Goal: Task Accomplishment & Management: Manage account settings

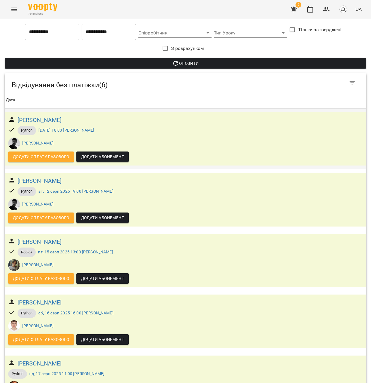
scroll to position [91, 0]
click at [15, 10] on icon "Menu" at bounding box center [14, 9] width 7 height 7
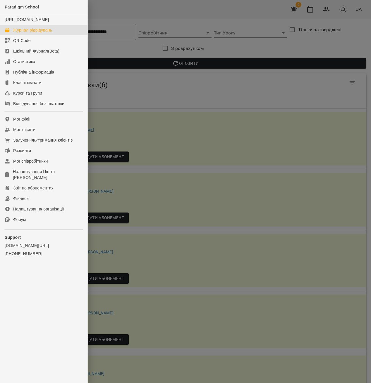
click at [48, 33] on div "Журнал відвідувань" at bounding box center [32, 30] width 39 height 6
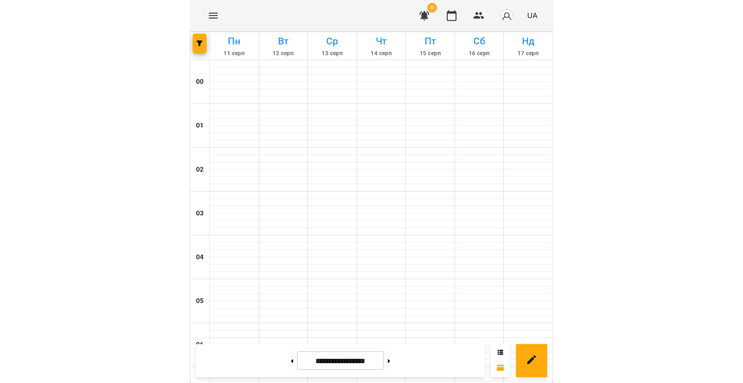
scroll to position [287, 0]
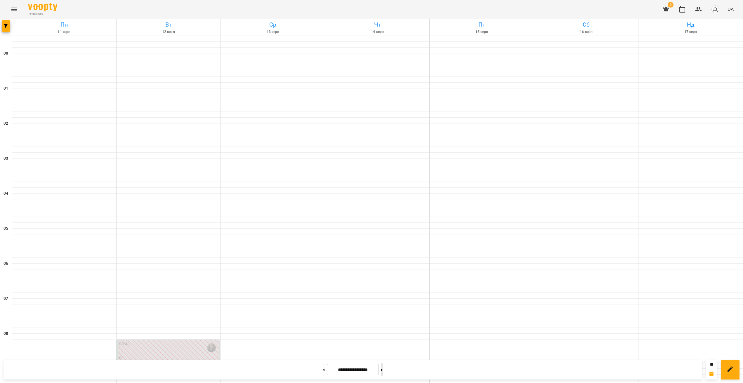
click at [370, 368] on button at bounding box center [381, 370] width 1 height 13
type input "**********"
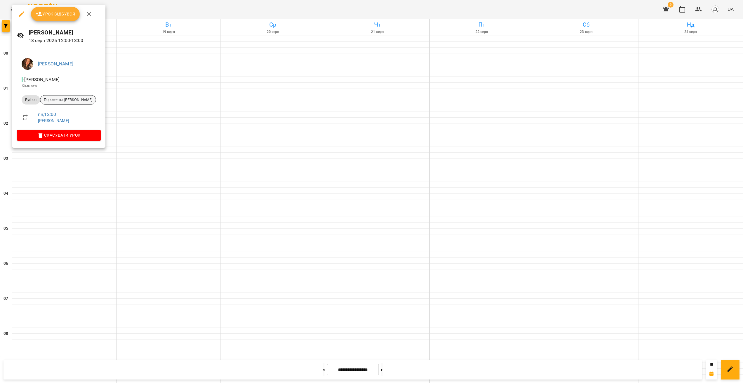
click at [71, 100] on span "Порожента [PERSON_NAME]" at bounding box center [68, 99] width 56 height 5
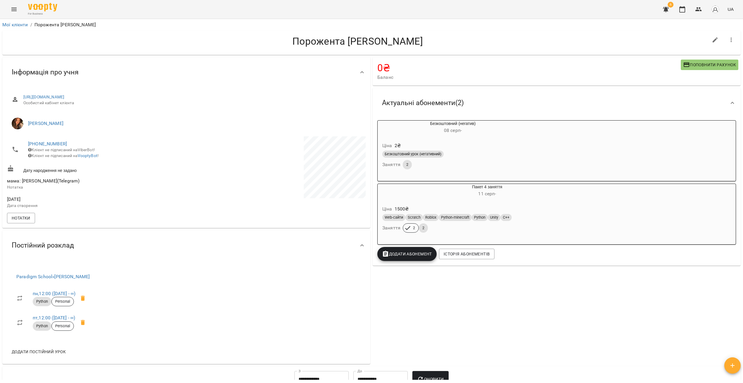
drag, startPoint x: 170, startPoint y: 157, endPoint x: 157, endPoint y: 153, distance: 14.3
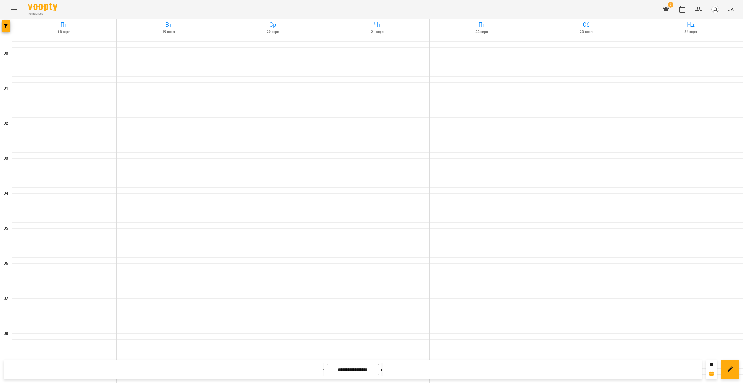
scroll to position [286, 0]
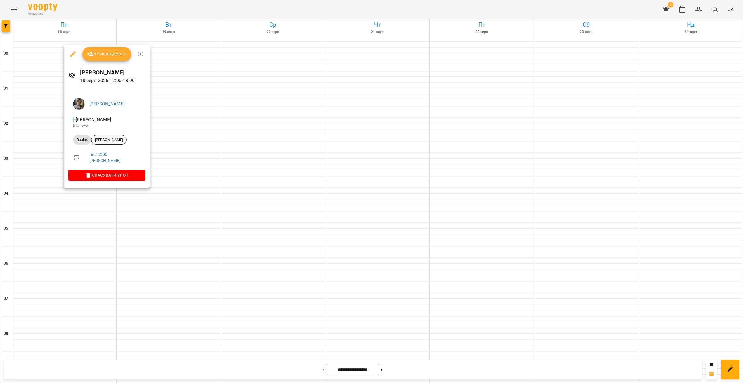
click at [127, 140] on span "[PERSON_NAME]" at bounding box center [108, 139] width 35 height 5
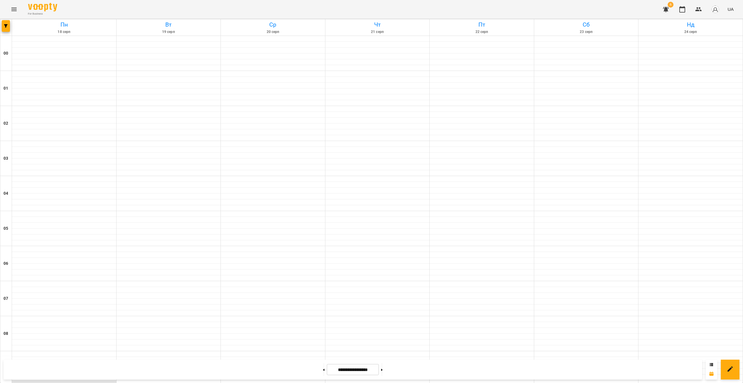
scroll to position [254, 0]
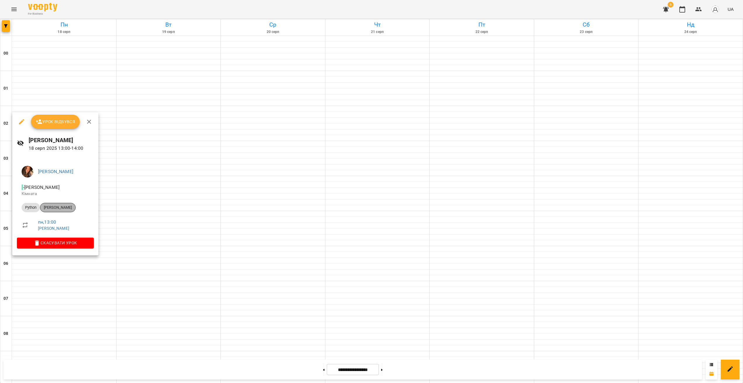
click at [75, 204] on div "[PERSON_NAME]" at bounding box center [58, 207] width 36 height 9
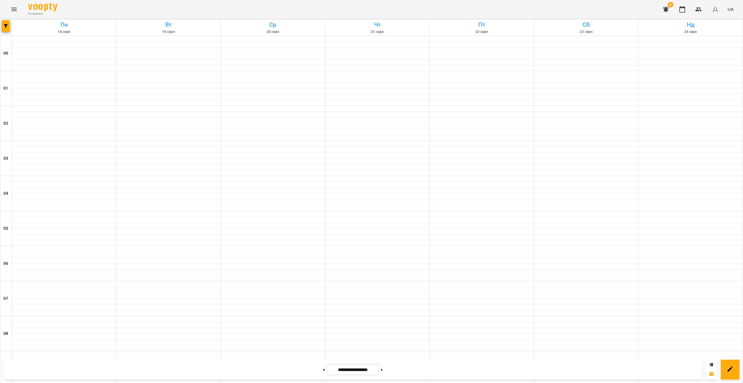
scroll to position [258, 0]
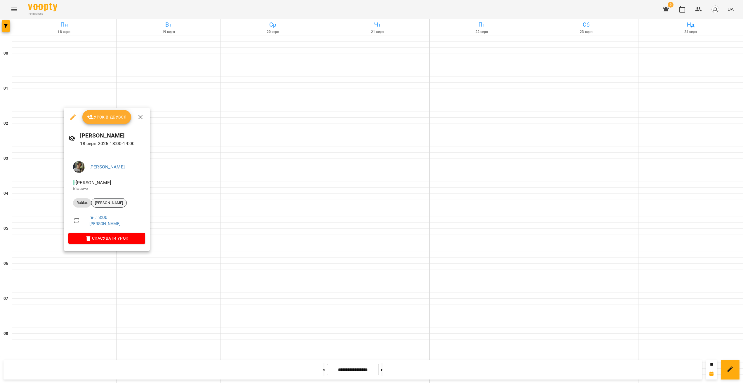
drag, startPoint x: 100, startPoint y: 210, endPoint x: 103, endPoint y: 204, distance: 6.4
click at [101, 210] on li "пн , 13:00 [PERSON_NAME]" at bounding box center [106, 220] width 77 height 21
click at [103, 204] on span "[PERSON_NAME]" at bounding box center [108, 202] width 35 height 5
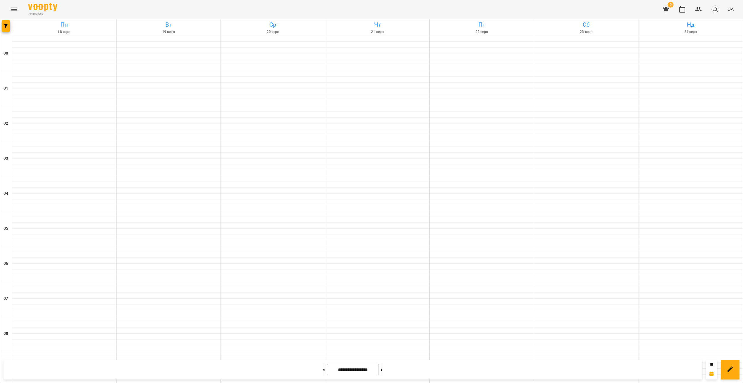
scroll to position [312, 0]
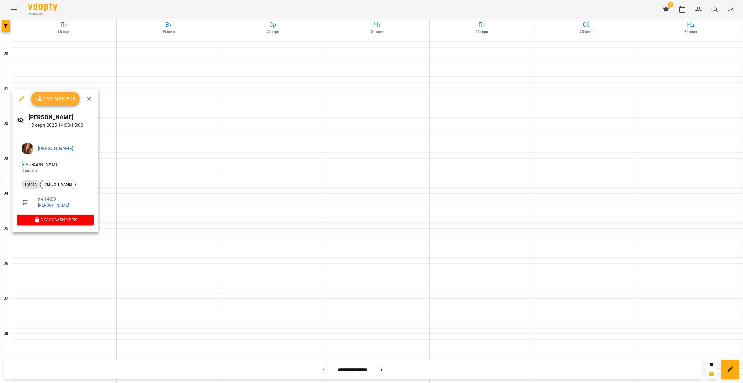
click at [56, 189] on li "Python [PERSON_NAME]" at bounding box center [55, 185] width 77 height 14
click at [57, 183] on span "[PERSON_NAME]" at bounding box center [57, 184] width 35 height 5
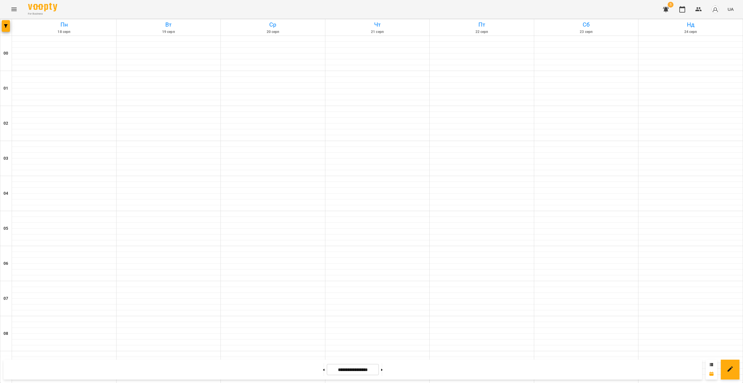
scroll to position [371, 0]
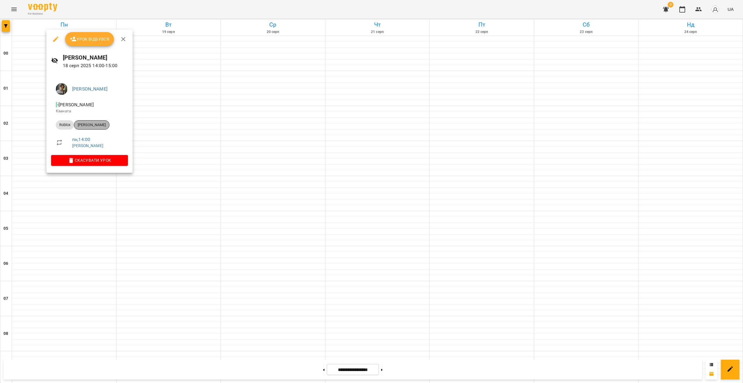
click at [92, 123] on span "[PERSON_NAME]" at bounding box center [91, 124] width 35 height 5
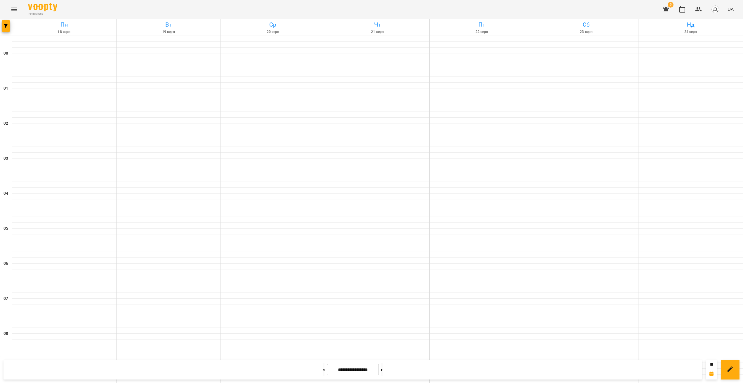
scroll to position [408, 0]
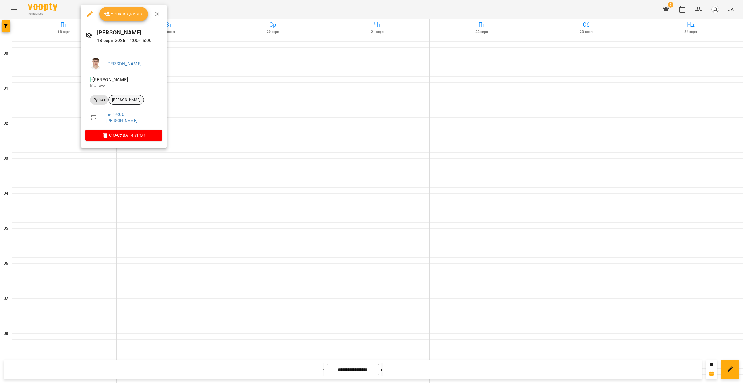
click at [134, 99] on span "[PERSON_NAME]" at bounding box center [126, 99] width 35 height 5
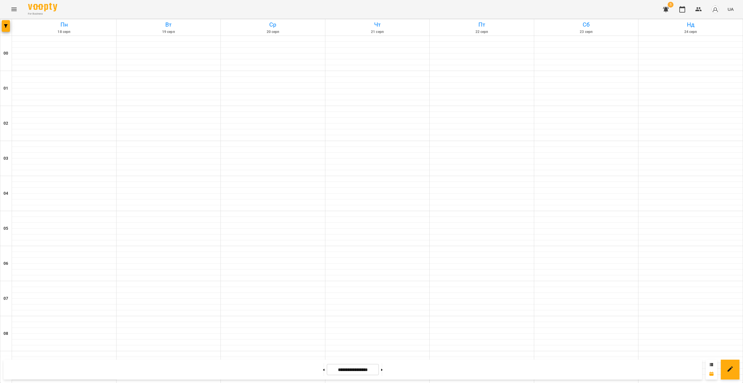
scroll to position [331, 0]
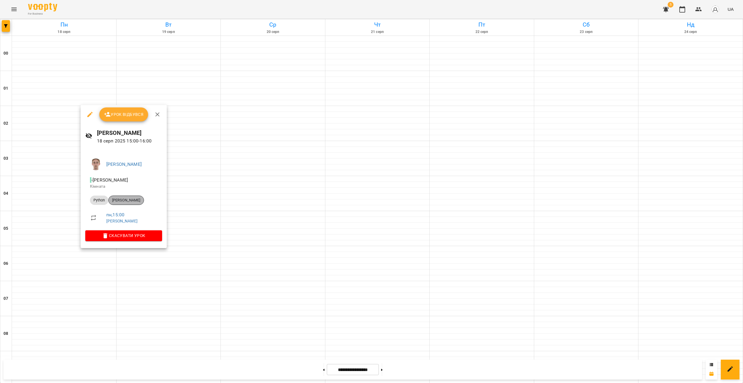
click at [144, 199] on span "[PERSON_NAME]" at bounding box center [126, 200] width 35 height 5
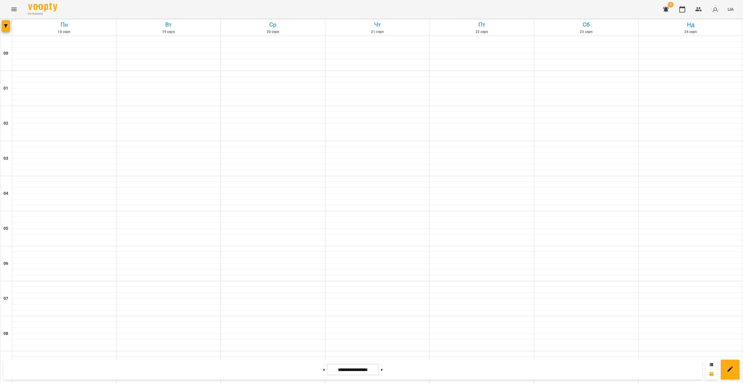
scroll to position [521, 0]
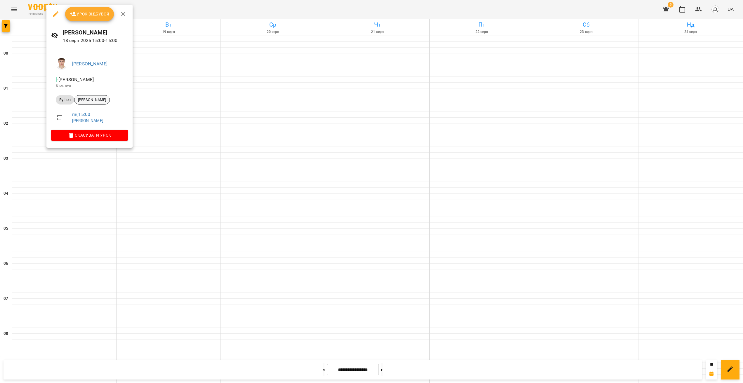
click at [98, 101] on span "[PERSON_NAME]" at bounding box center [92, 99] width 35 height 5
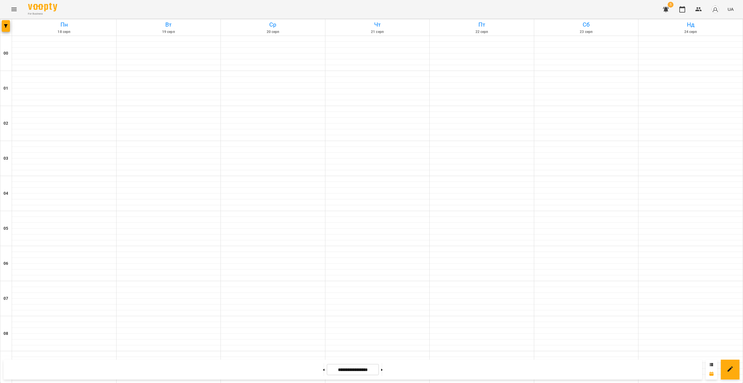
scroll to position [352, 0]
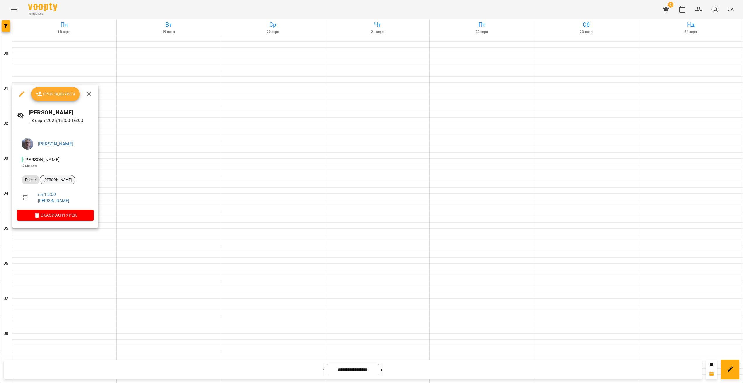
click at [46, 181] on span "[PERSON_NAME]" at bounding box center [57, 179] width 35 height 5
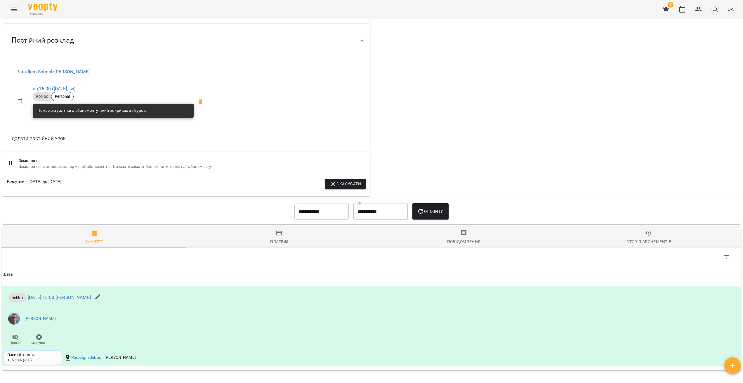
click at [370, 245] on span "Історія абонементів" at bounding box center [649, 238] width 178 height 16
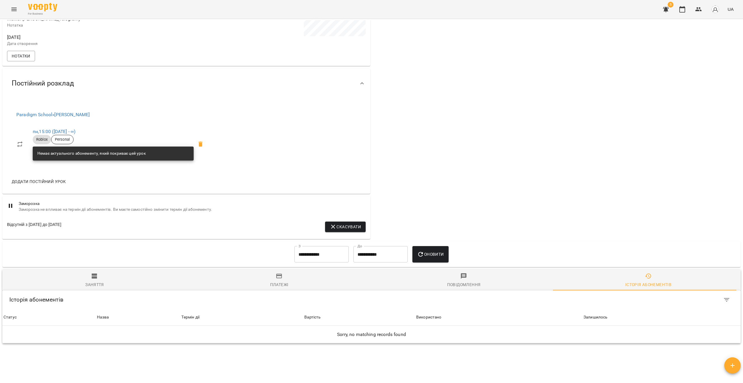
scroll to position [202, 0]
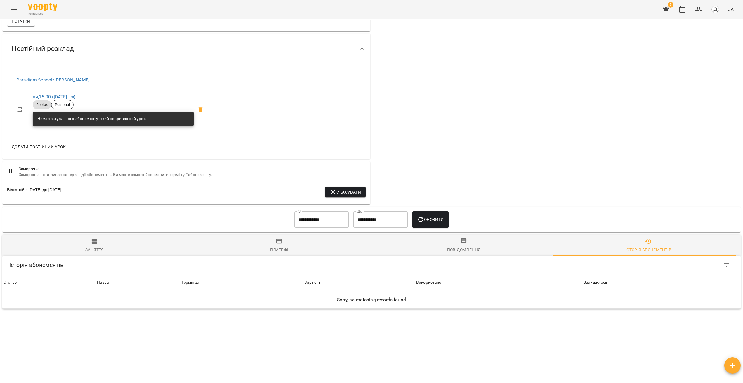
click at [336, 219] on input "**********" at bounding box center [322, 220] width 54 height 16
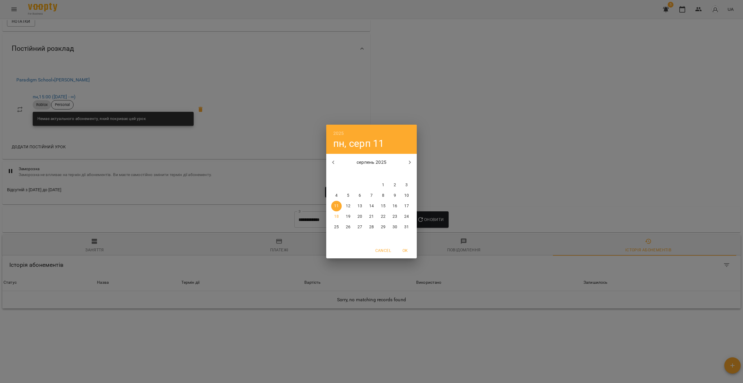
drag, startPoint x: 463, startPoint y: 199, endPoint x: 449, endPoint y: 207, distance: 15.3
click at [370, 199] on div "2025 пн, серп 11 серпень 2025 пн вт ср чт пт сб нд 28 29 30 31 1 2 3 4 5 6 7 8 …" at bounding box center [371, 191] width 743 height 383
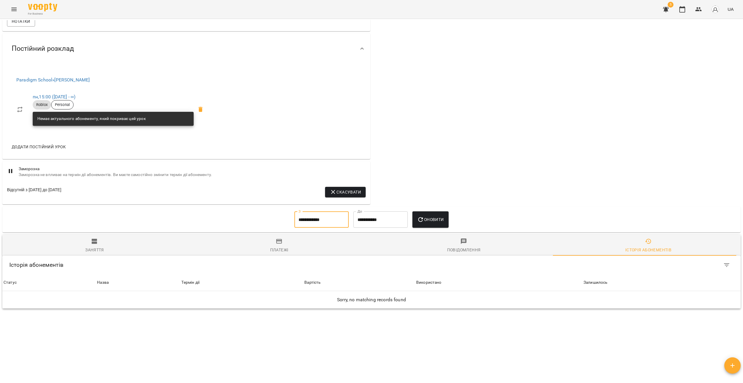
click at [295, 220] on input "**********" at bounding box center [322, 220] width 54 height 16
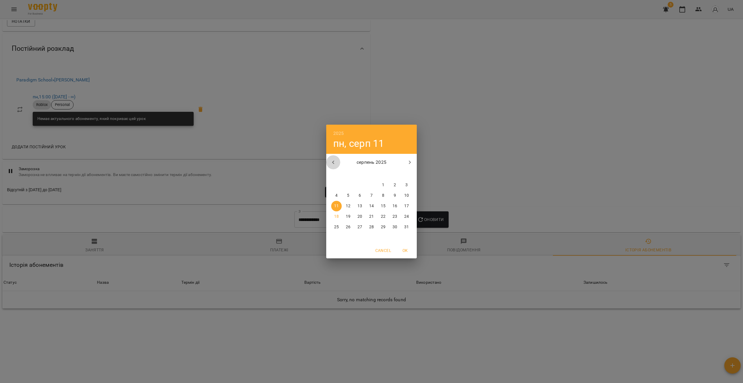
click at [335, 162] on icon "button" at bounding box center [333, 162] width 7 height 7
click at [350, 203] on button "15" at bounding box center [348, 206] width 11 height 11
type input "**********"
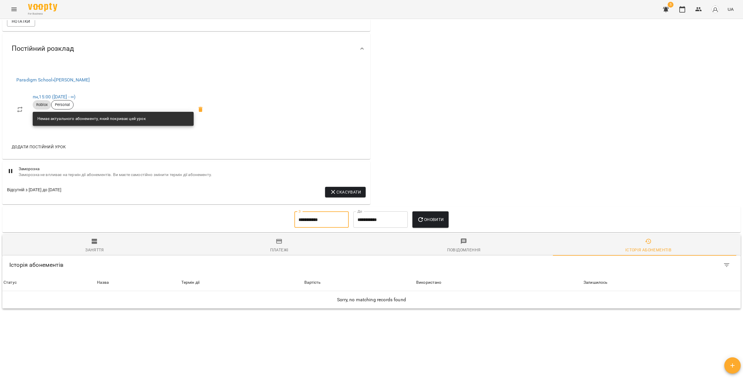
click at [370, 220] on span "Оновити" at bounding box center [430, 219] width 27 height 7
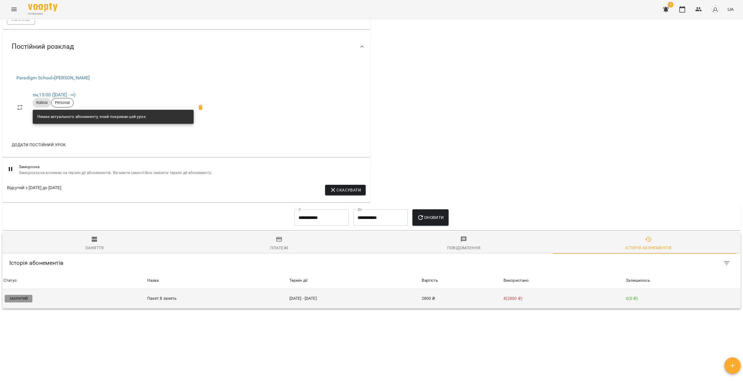
click at [370, 298] on td "[DATE] - [DATE]" at bounding box center [354, 299] width 132 height 20
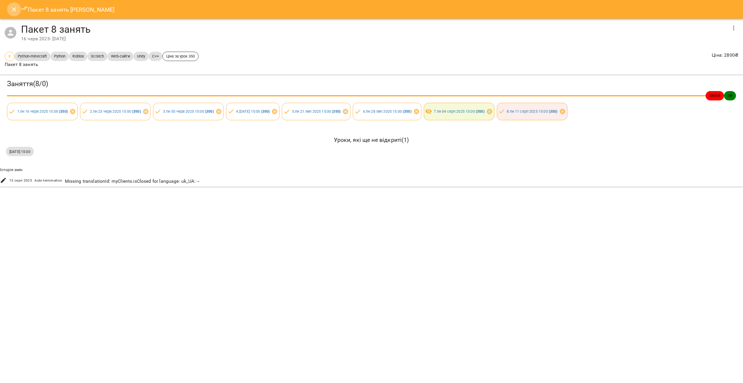
click at [10, 11] on button "Close" at bounding box center [14, 9] width 14 height 14
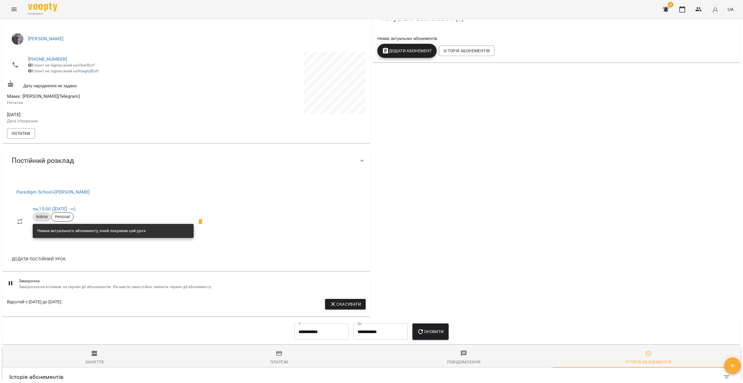
scroll to position [0, 0]
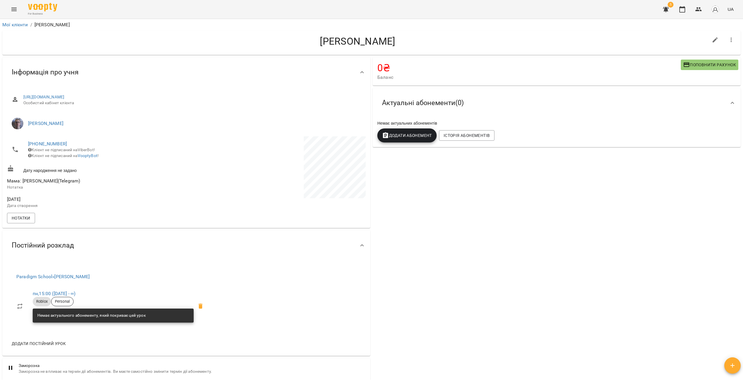
drag, startPoint x: 392, startPoint y: 212, endPoint x: 383, endPoint y: 212, distance: 8.8
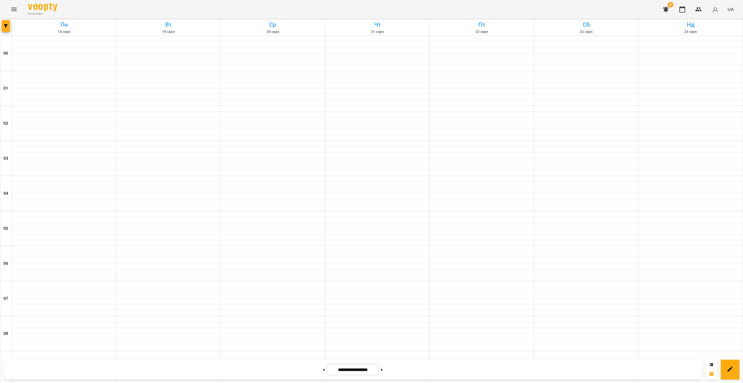
scroll to position [473, 0]
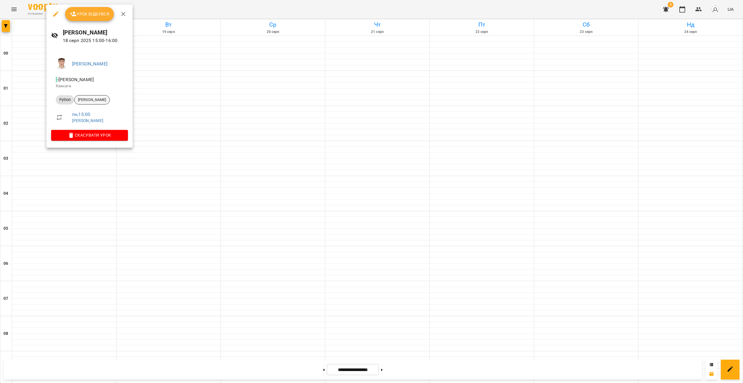
click at [102, 101] on span "[PERSON_NAME]" at bounding box center [92, 99] width 35 height 5
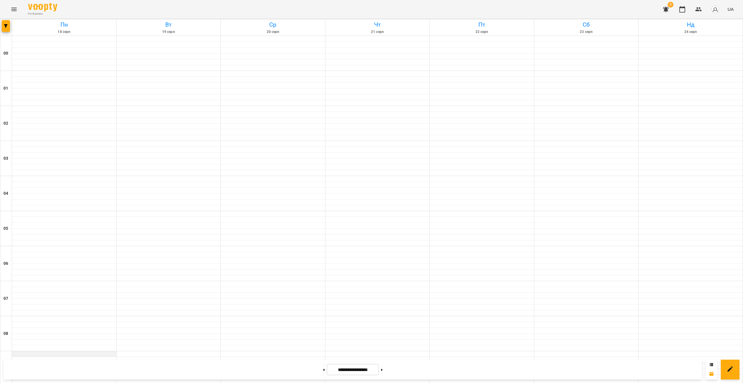
scroll to position [406, 0]
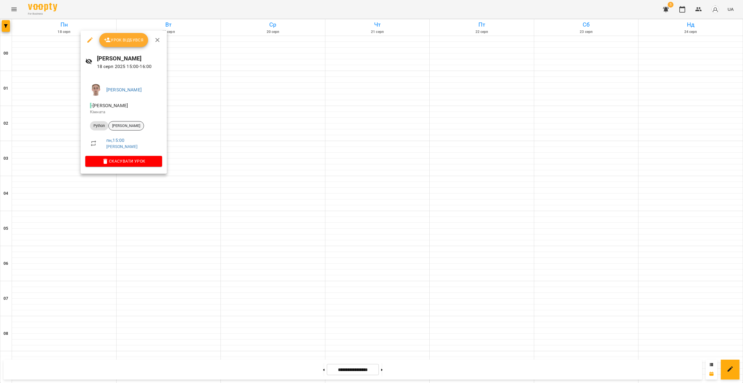
drag, startPoint x: 133, startPoint y: 119, endPoint x: 134, endPoint y: 123, distance: 4.1
click at [133, 119] on li "Python [PERSON_NAME]" at bounding box center [123, 126] width 77 height 14
click at [134, 125] on span "[PERSON_NAME]" at bounding box center [126, 125] width 35 height 5
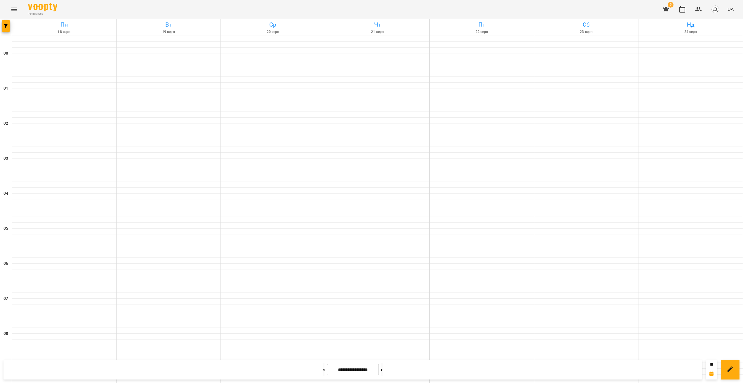
scroll to position [495, 0]
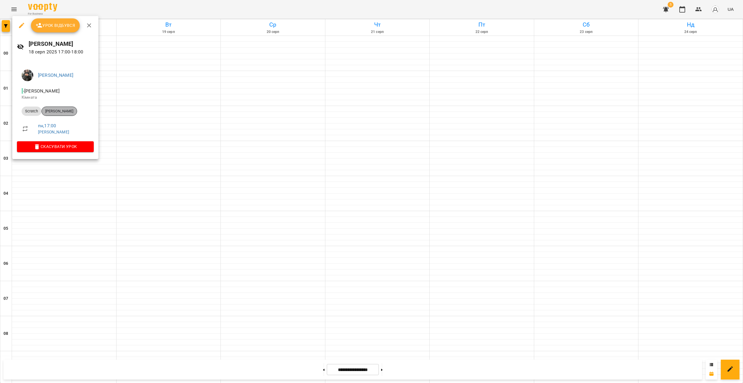
click at [68, 107] on div "[PERSON_NAME]" at bounding box center [59, 111] width 36 height 9
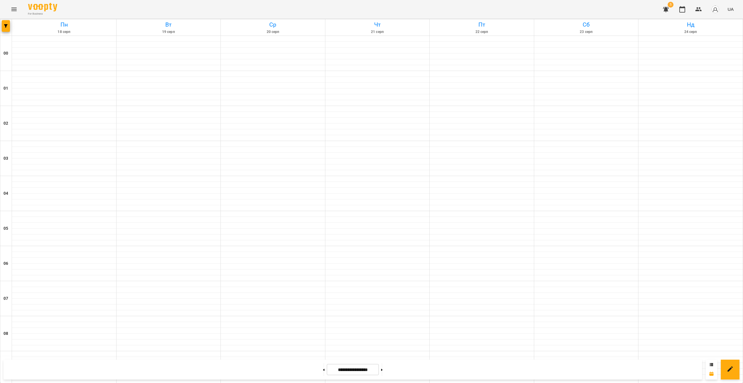
scroll to position [492, 0]
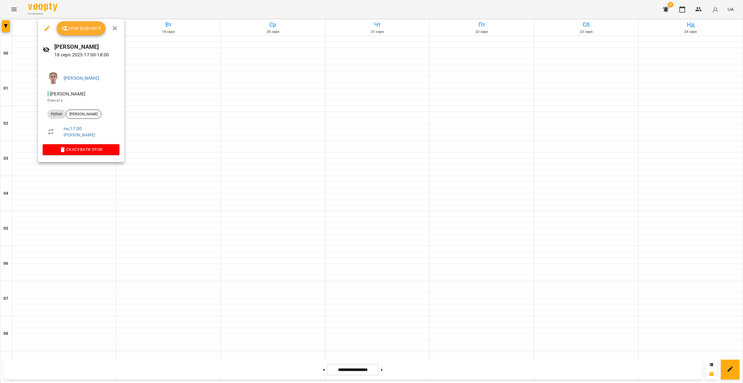
click at [84, 114] on span "[PERSON_NAME]" at bounding box center [83, 114] width 35 height 5
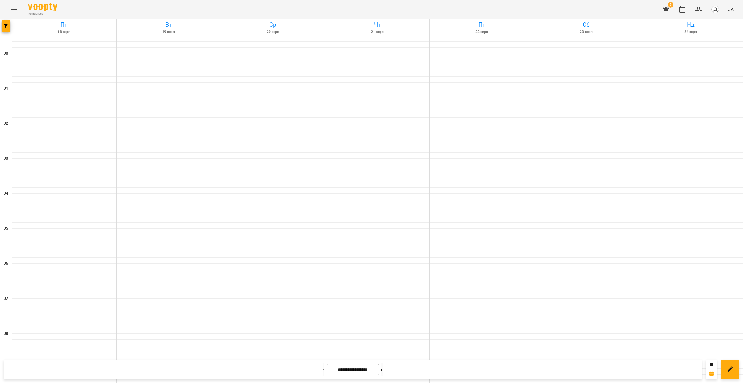
scroll to position [419, 0]
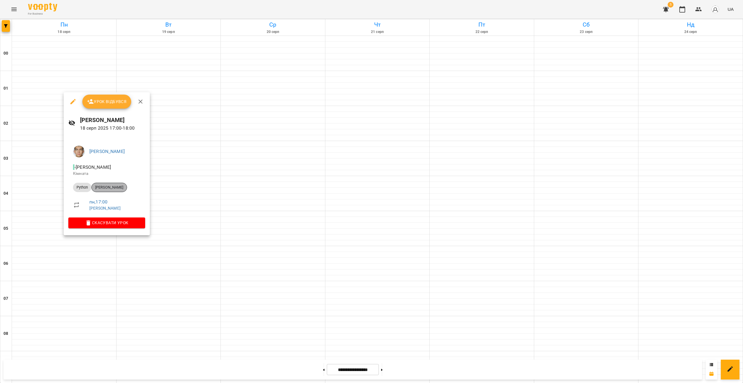
click at [108, 189] on span "[PERSON_NAME]" at bounding box center [109, 187] width 35 height 5
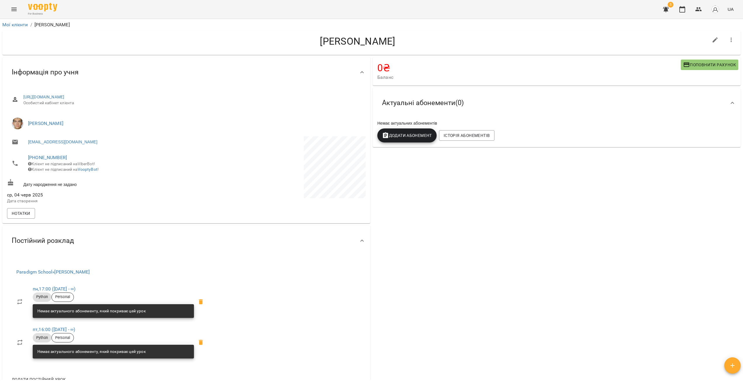
drag, startPoint x: 384, startPoint y: 205, endPoint x: 380, endPoint y: 204, distance: 4.6
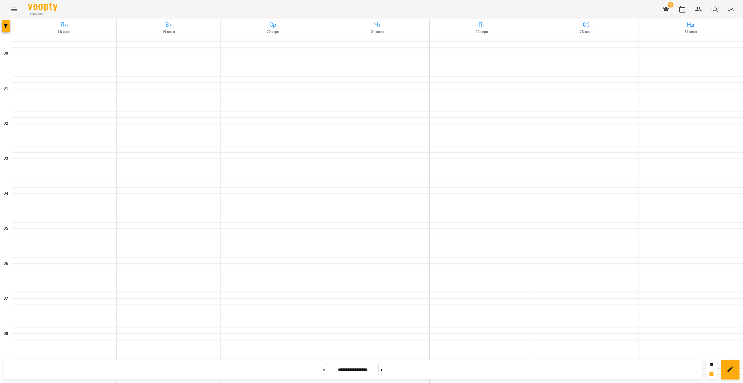
scroll to position [494, 0]
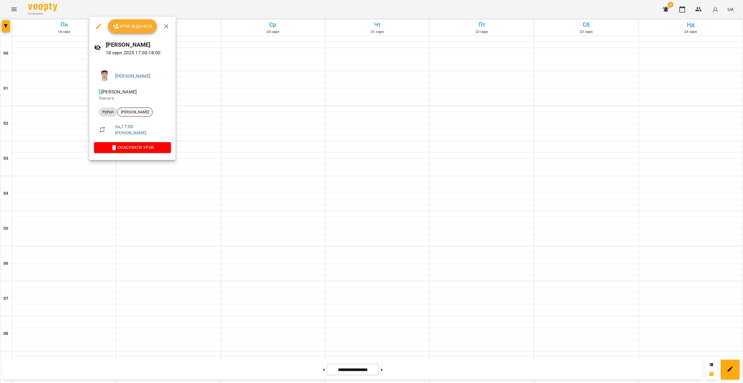
click at [137, 117] on div "[PERSON_NAME]" at bounding box center [135, 112] width 36 height 9
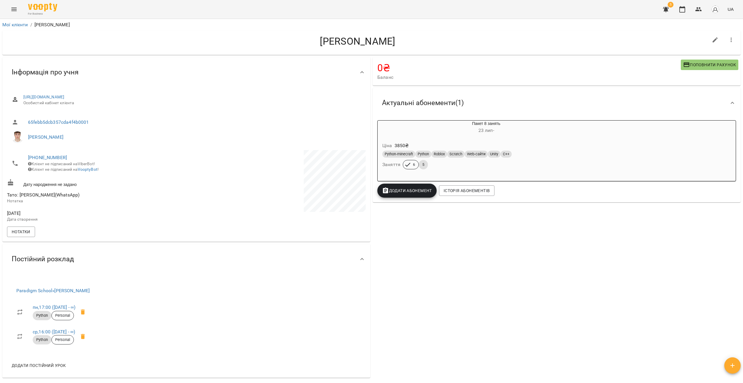
drag, startPoint x: 237, startPoint y: 353, endPoint x: 235, endPoint y: 347, distance: 6.4
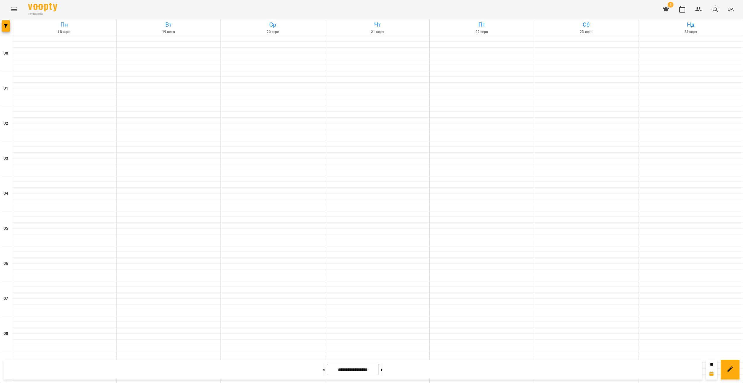
scroll to position [501, 0]
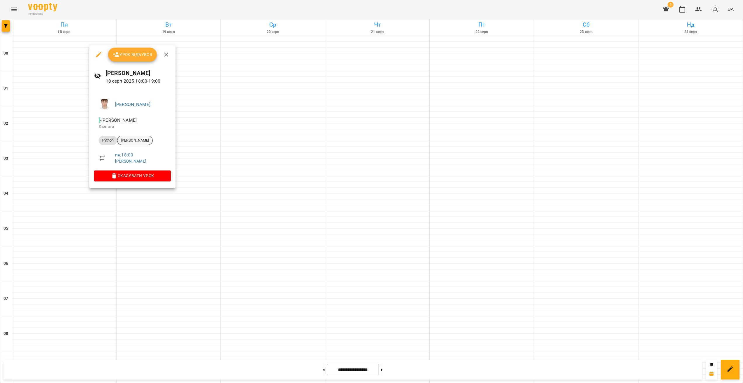
click at [135, 144] on div "[PERSON_NAME]" at bounding box center [135, 140] width 36 height 9
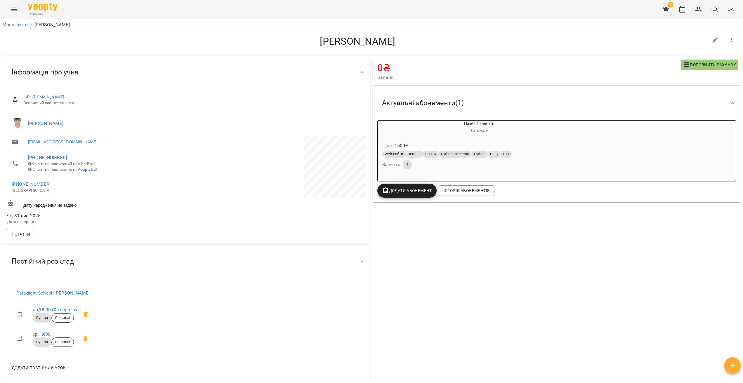
drag, startPoint x: 243, startPoint y: 314, endPoint x: 240, endPoint y: 314, distance: 3.5
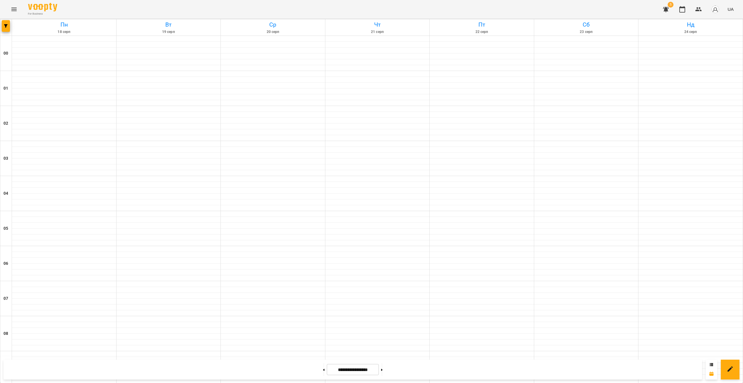
scroll to position [499, 0]
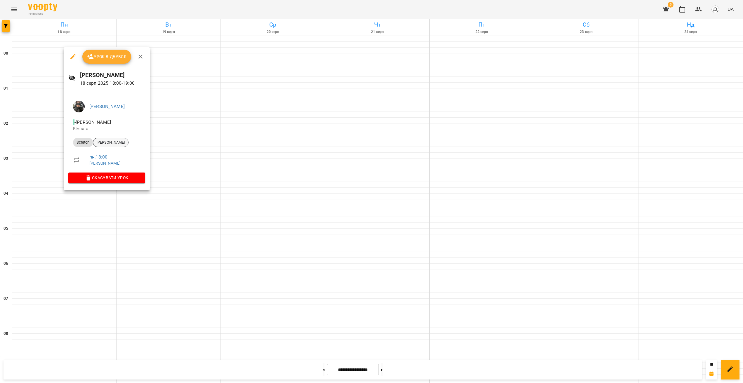
click at [118, 144] on span "[PERSON_NAME]" at bounding box center [110, 142] width 35 height 5
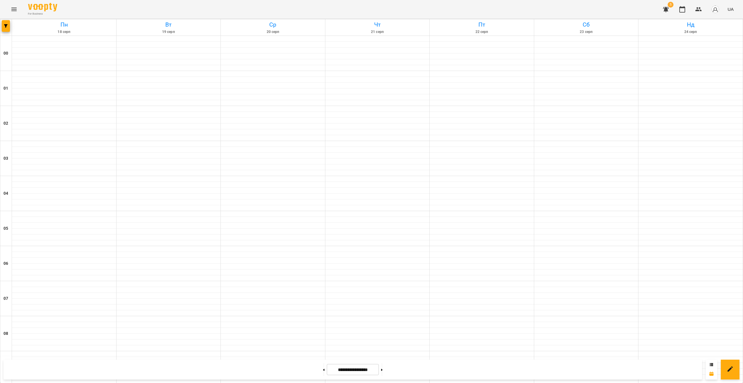
scroll to position [521, 0]
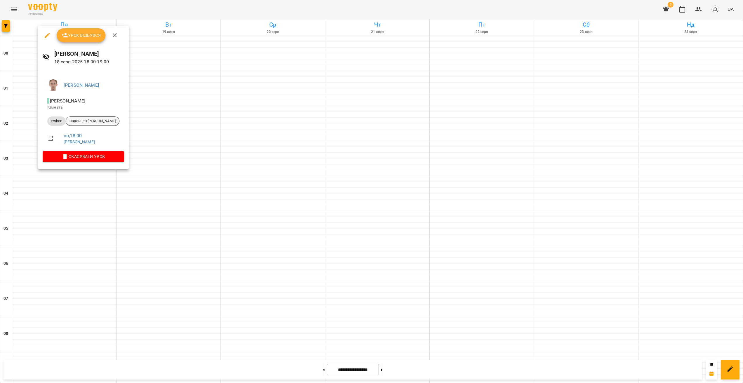
click at [92, 119] on span "Садонцев [PERSON_NAME]" at bounding box center [92, 121] width 53 height 5
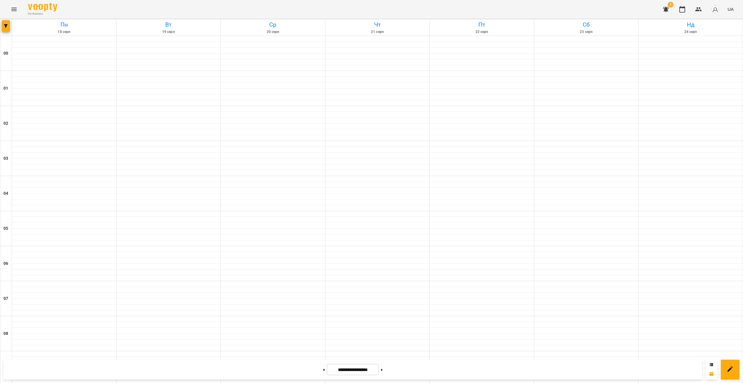
scroll to position [521, 0]
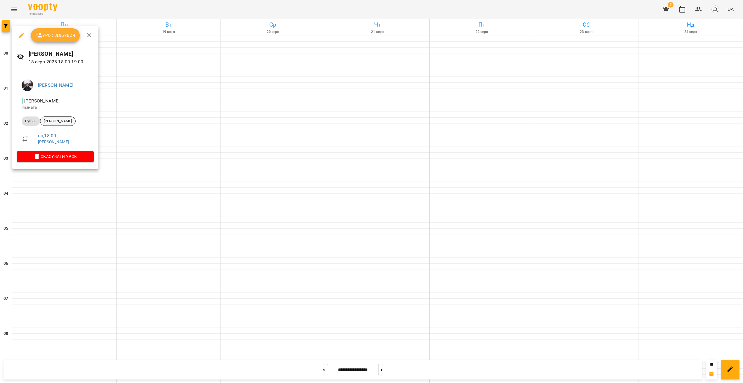
click at [68, 124] on div "[PERSON_NAME]" at bounding box center [58, 121] width 36 height 9
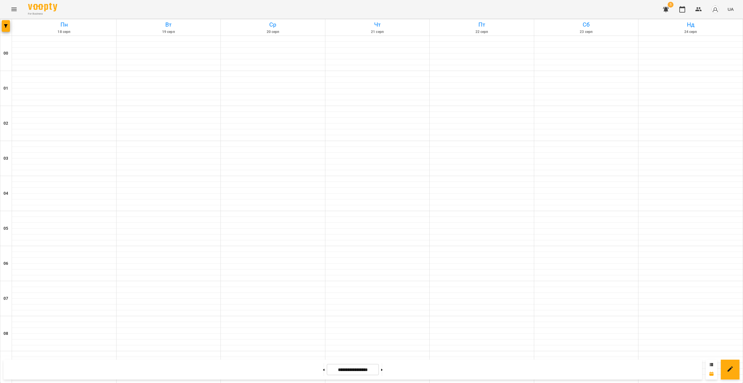
scroll to position [521, 0]
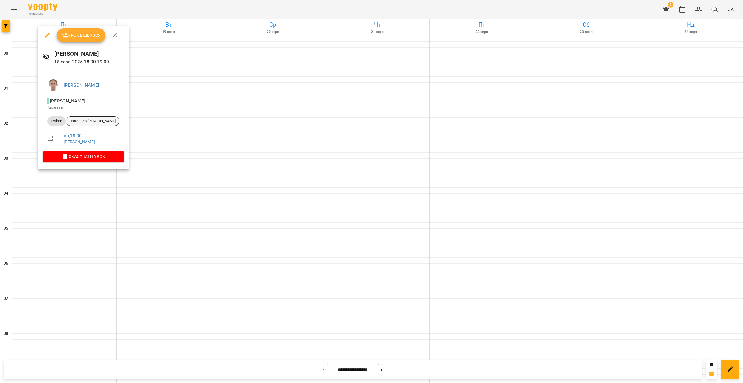
click at [87, 122] on span "Садонцев [PERSON_NAME]" at bounding box center [92, 121] width 53 height 5
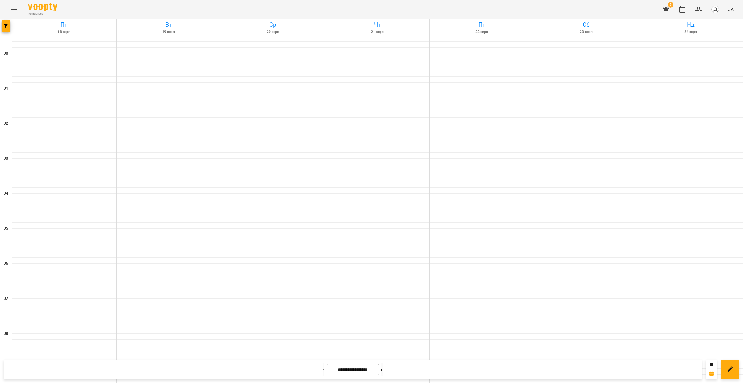
scroll to position [521, 0]
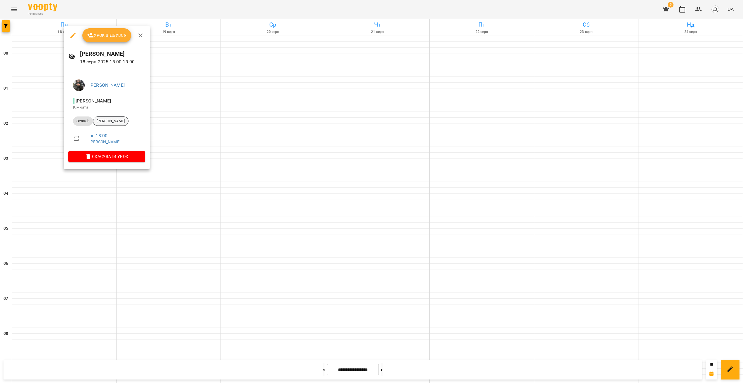
click at [122, 119] on span "[PERSON_NAME]" at bounding box center [110, 121] width 35 height 5
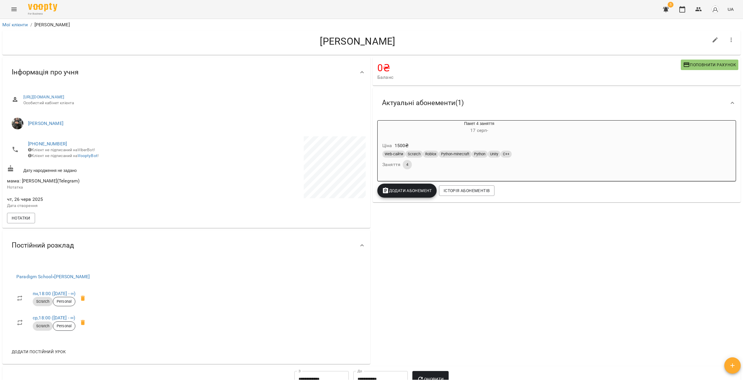
drag, startPoint x: 222, startPoint y: 253, endPoint x: 219, endPoint y: 253, distance: 3.2
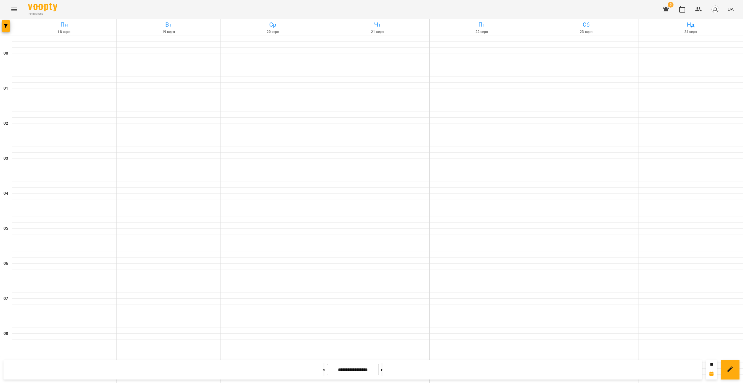
scroll to position [521, 0]
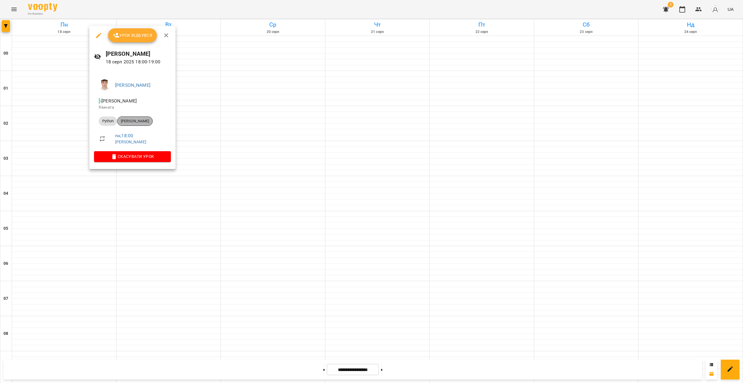
click at [137, 120] on span "[PERSON_NAME]" at bounding box center [134, 121] width 35 height 5
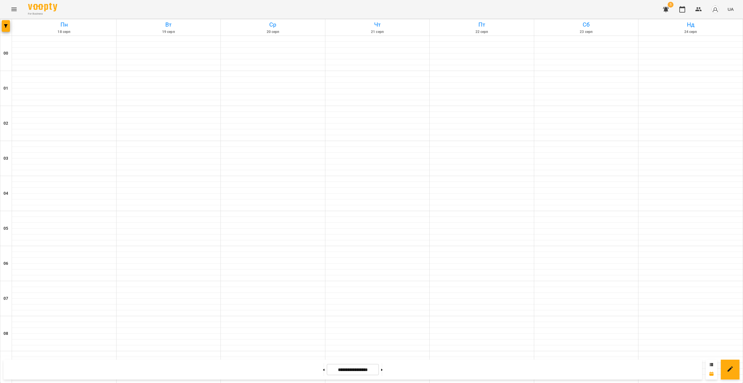
scroll to position [516, 0]
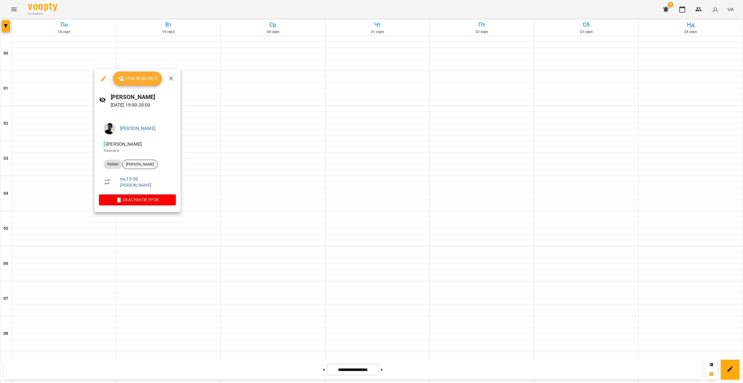
click at [146, 161] on div "[PERSON_NAME]" at bounding box center [140, 164] width 36 height 9
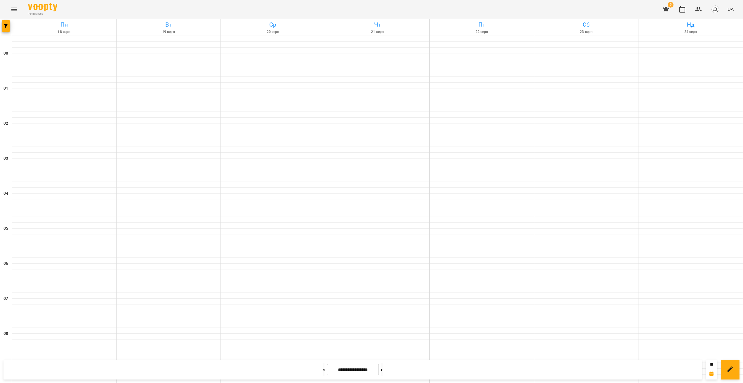
scroll to position [521, 0]
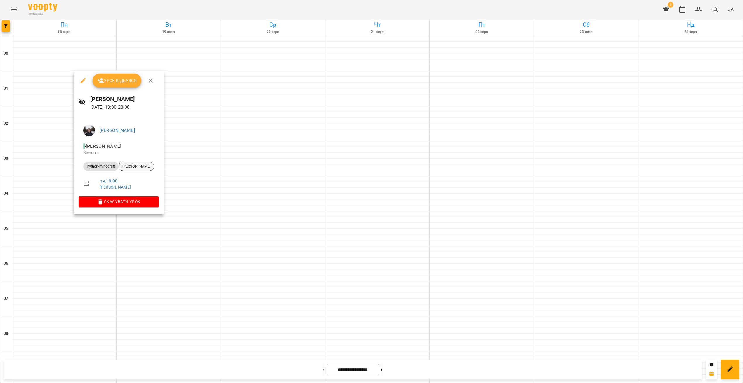
click at [136, 165] on span "[PERSON_NAME]" at bounding box center [136, 166] width 35 height 5
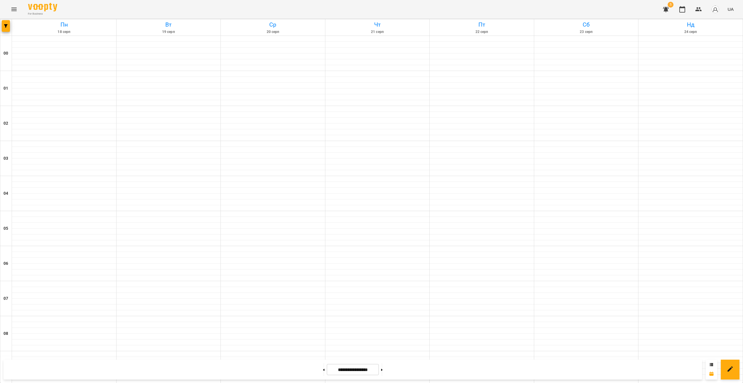
scroll to position [521, 0]
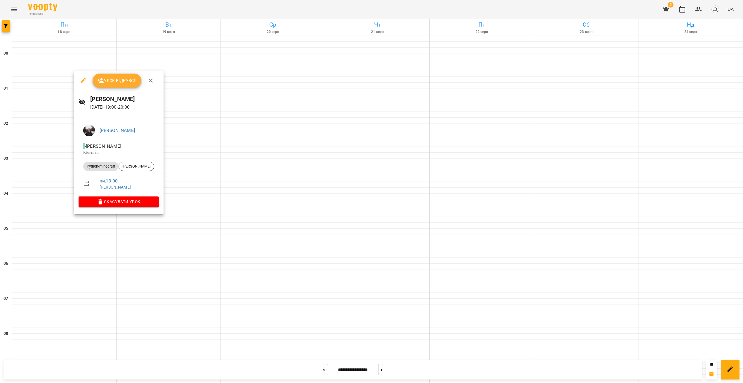
click at [69, 223] on div at bounding box center [371, 191] width 743 height 383
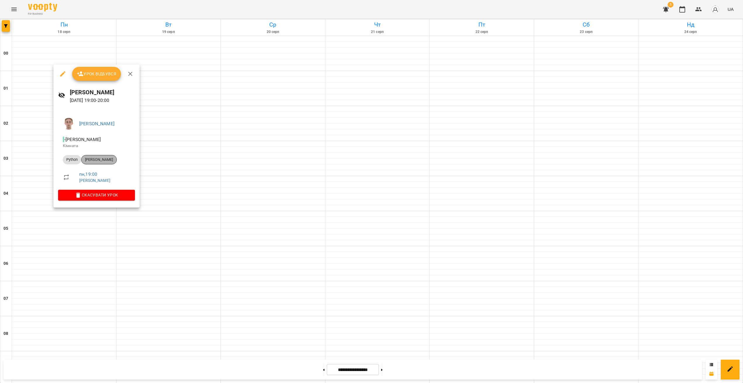
click at [100, 157] on span "[PERSON_NAME]" at bounding box center [99, 159] width 35 height 5
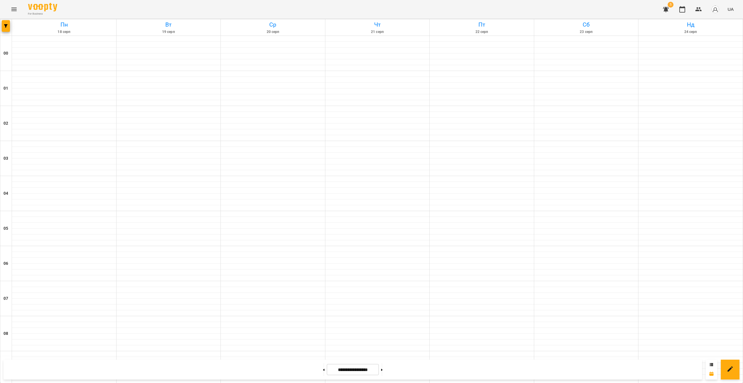
scroll to position [521, 0]
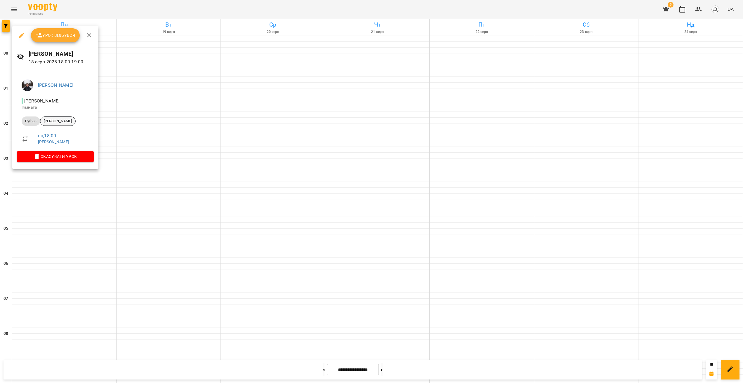
click at [72, 124] on div "[PERSON_NAME]" at bounding box center [58, 121] width 36 height 9
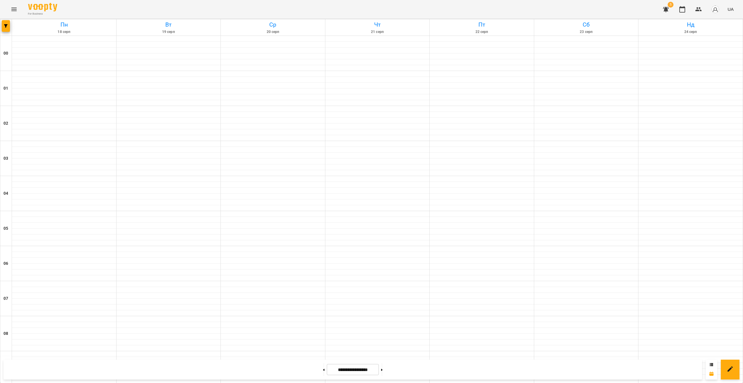
scroll to position [521, 0]
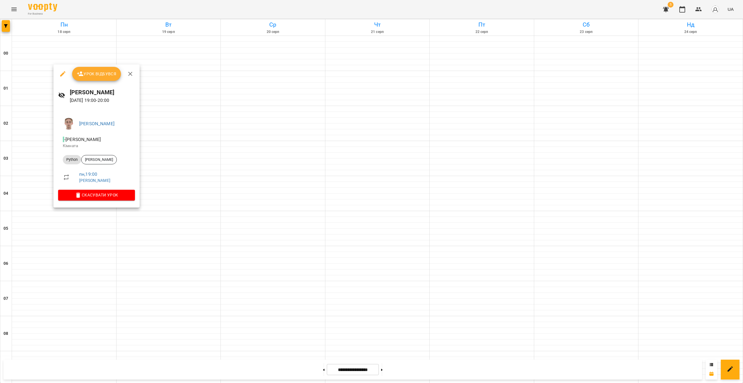
drag, startPoint x: 48, startPoint y: 209, endPoint x: 40, endPoint y: 210, distance: 7.9
click at [48, 210] on div at bounding box center [371, 191] width 743 height 383
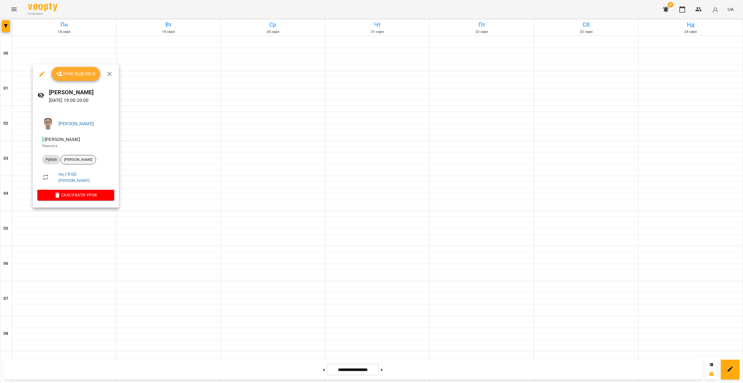
click at [76, 159] on span "[PERSON_NAME]" at bounding box center [78, 159] width 35 height 5
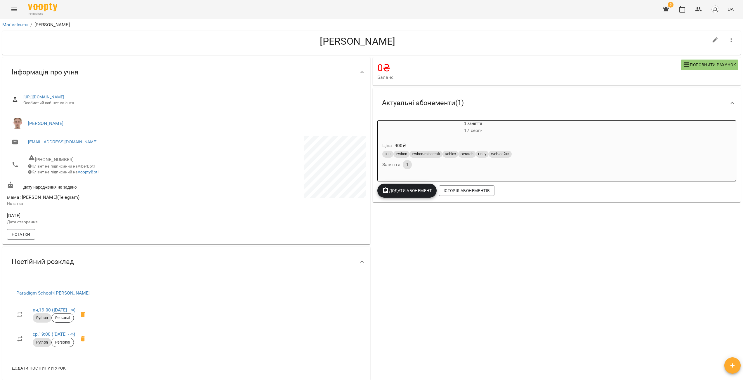
drag, startPoint x: 214, startPoint y: 250, endPoint x: 210, endPoint y: 249, distance: 3.6
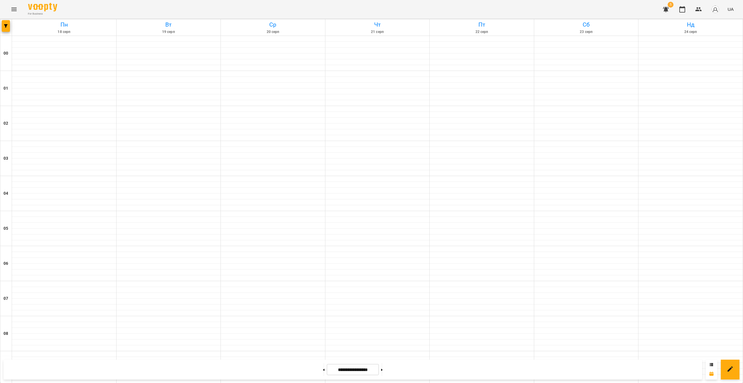
scroll to position [521, 0]
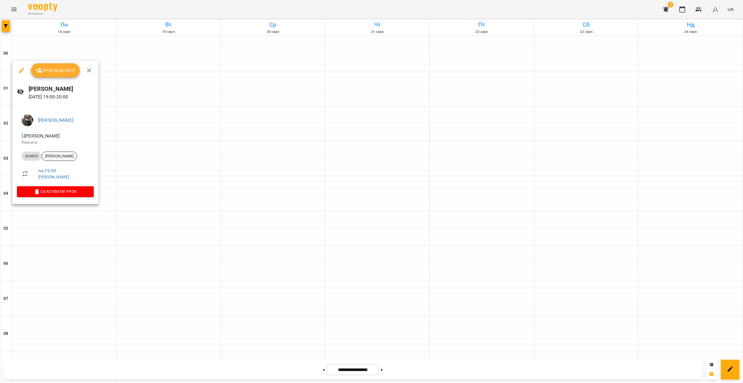
click at [51, 160] on div "[PERSON_NAME]" at bounding box center [59, 156] width 36 height 9
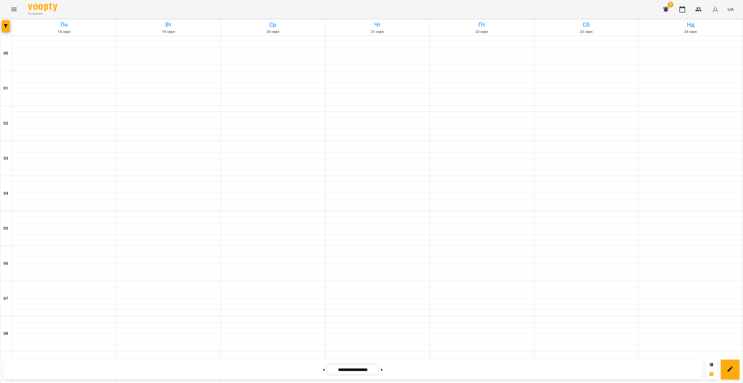
scroll to position [521, 0]
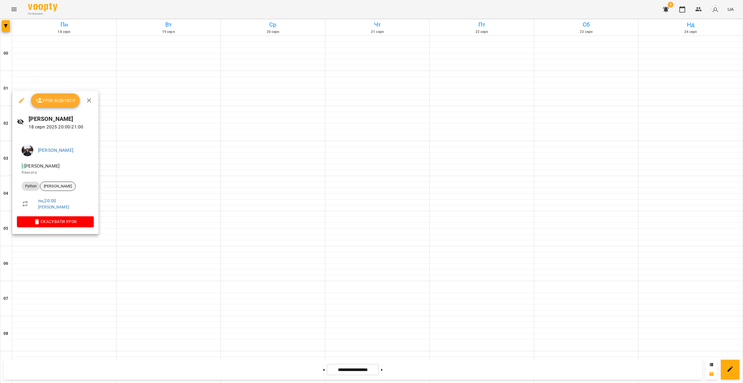
click at [68, 184] on span "[PERSON_NAME]" at bounding box center [57, 186] width 35 height 5
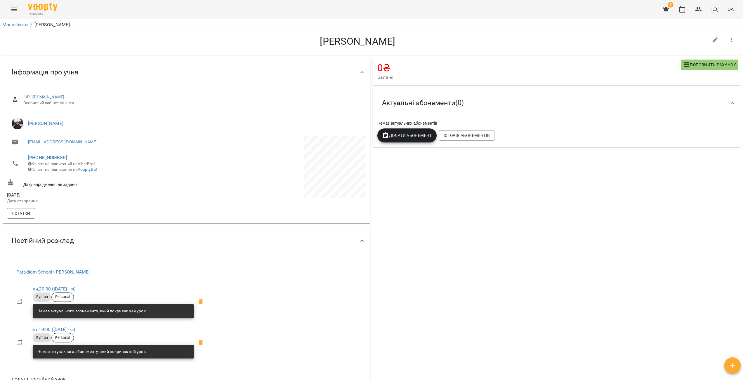
drag, startPoint x: 405, startPoint y: 227, endPoint x: 401, endPoint y: 226, distance: 4.5
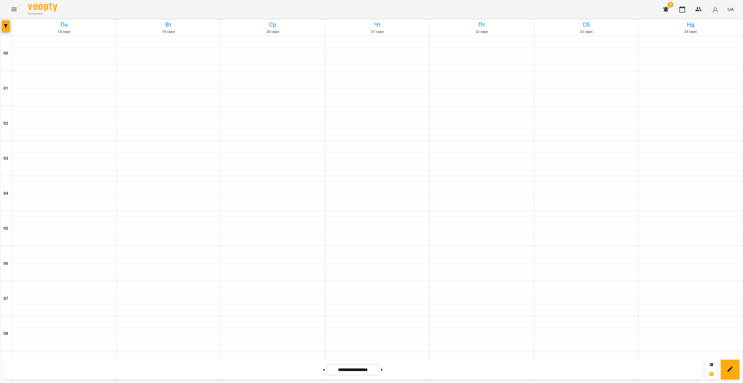
scroll to position [521, 0]
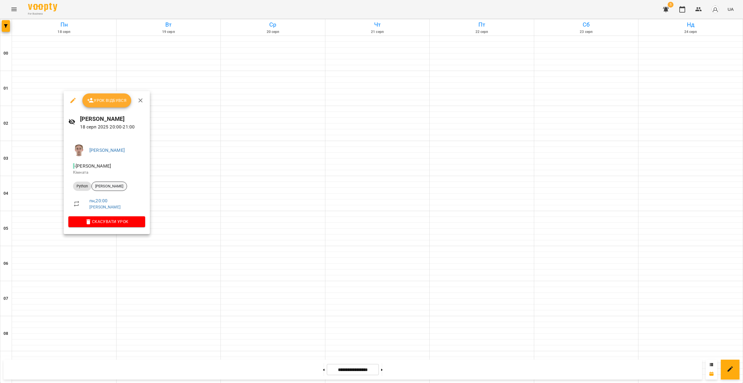
click at [110, 185] on span "[PERSON_NAME]" at bounding box center [109, 186] width 35 height 5
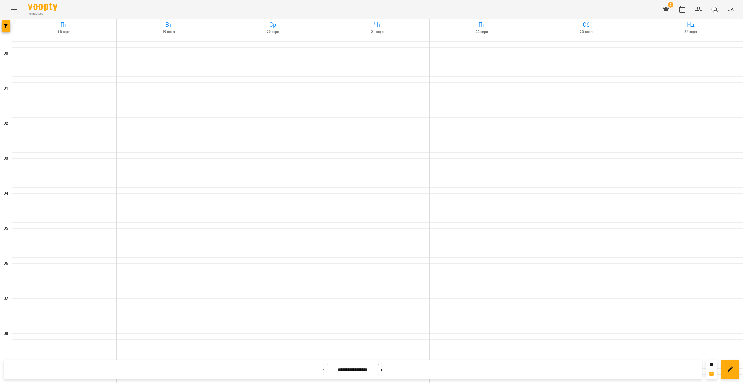
scroll to position [521, 0]
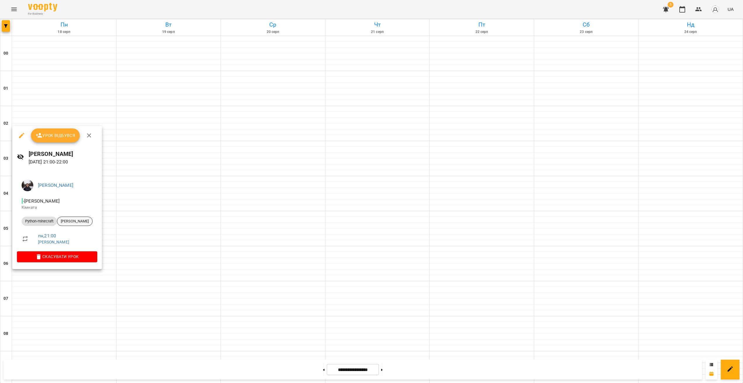
click at [77, 221] on span "[PERSON_NAME]" at bounding box center [74, 221] width 35 height 5
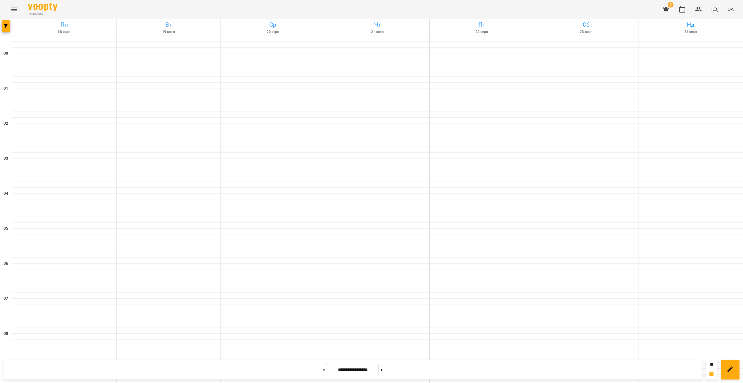
scroll to position [486, 0]
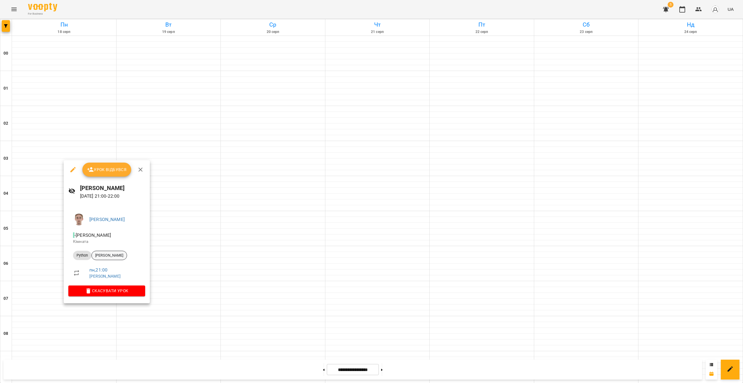
click at [118, 255] on span "[PERSON_NAME]" at bounding box center [109, 255] width 35 height 5
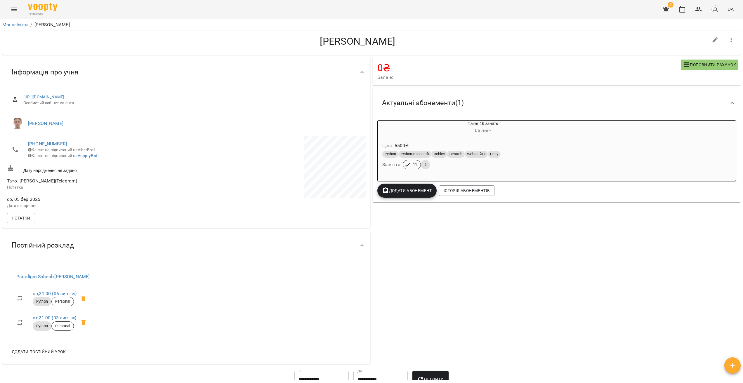
drag, startPoint x: 379, startPoint y: 247, endPoint x: 394, endPoint y: 245, distance: 15.4
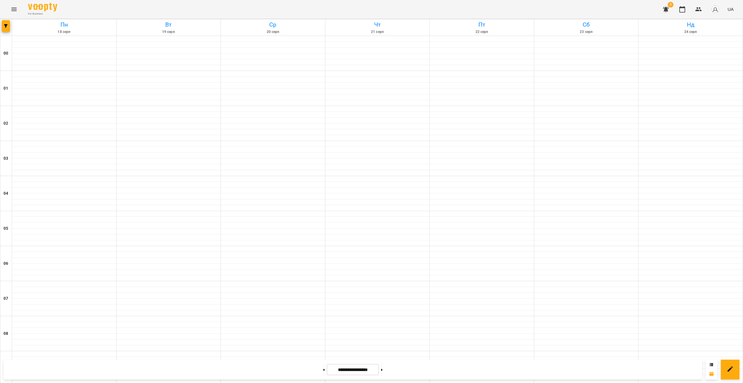
scroll to position [458, 0]
click at [8, 24] on span "button" at bounding box center [6, 26] width 8 height 4
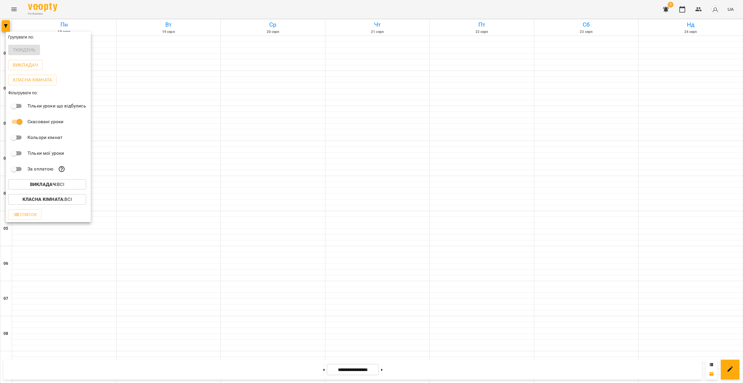
click at [219, 134] on div at bounding box center [371, 191] width 743 height 383
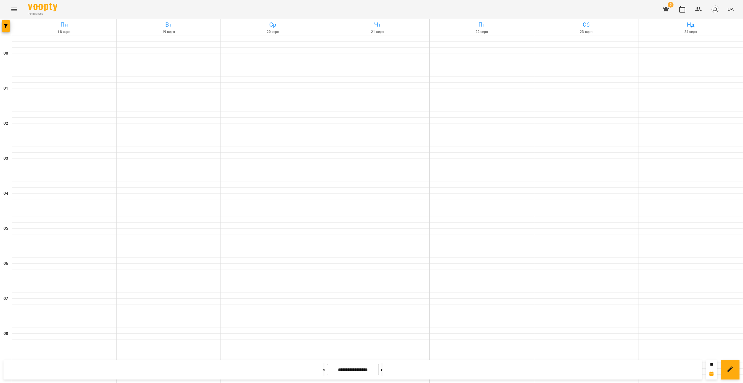
scroll to position [339, 0]
click at [3, 29] on button "button" at bounding box center [6, 26] width 8 height 12
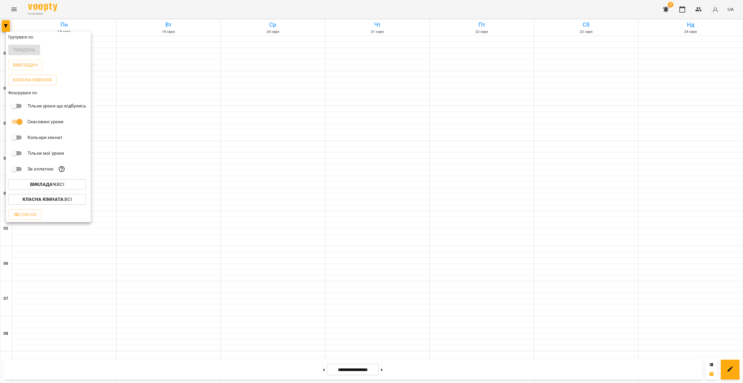
click at [76, 185] on span "Викладач : Всі" at bounding box center [47, 184] width 69 height 7
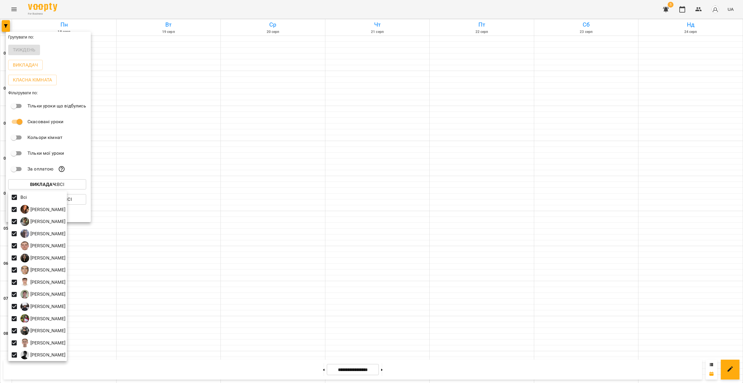
click at [214, 197] on div at bounding box center [371, 191] width 743 height 383
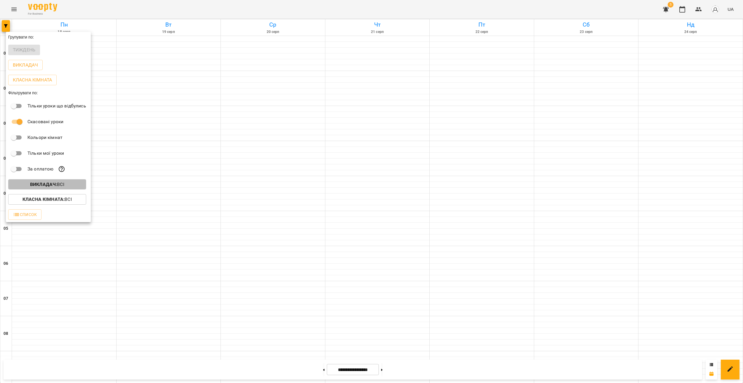
click at [27, 184] on span "Викладач : Всі" at bounding box center [47, 184] width 69 height 7
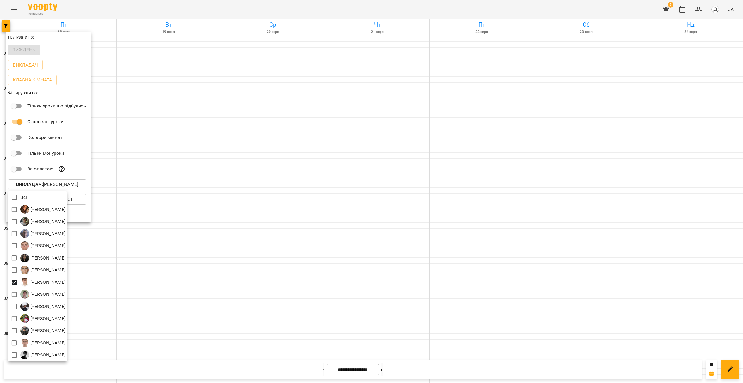
click at [263, 233] on div at bounding box center [371, 191] width 743 height 383
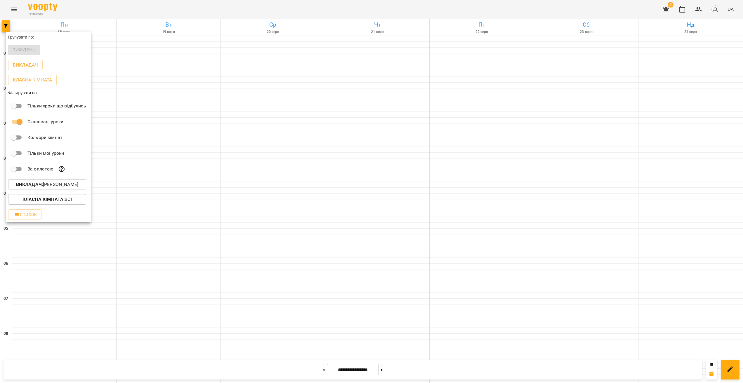
click at [251, 235] on div at bounding box center [371, 191] width 743 height 383
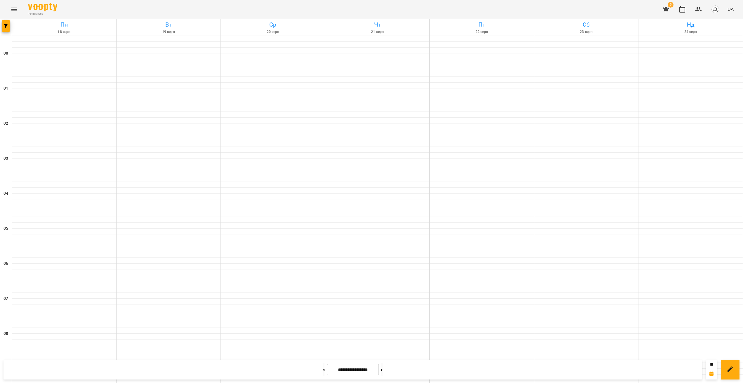
scroll to position [521, 0]
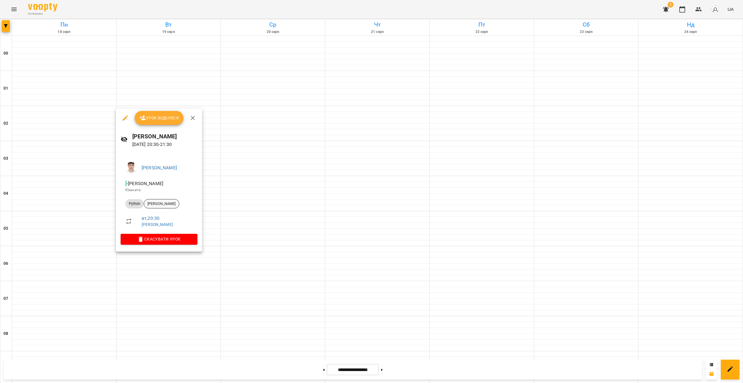
click at [170, 207] on div "[PERSON_NAME]" at bounding box center [162, 203] width 36 height 9
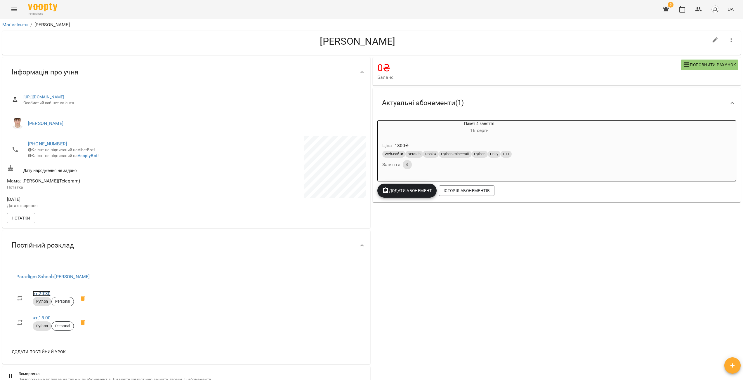
click at [46, 297] on link "вт , 20:30" at bounding box center [42, 294] width 18 height 6
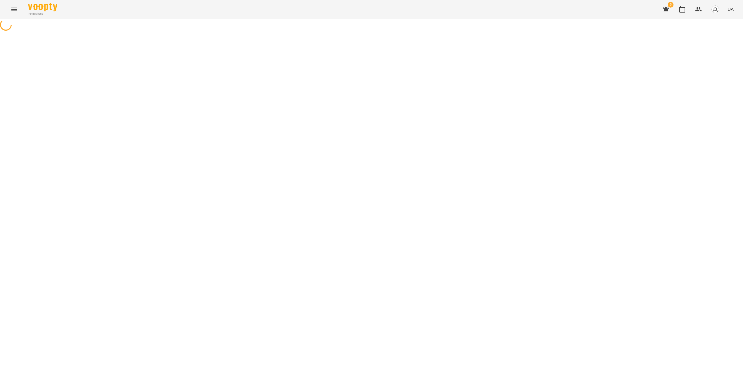
select select "*"
select select "******"
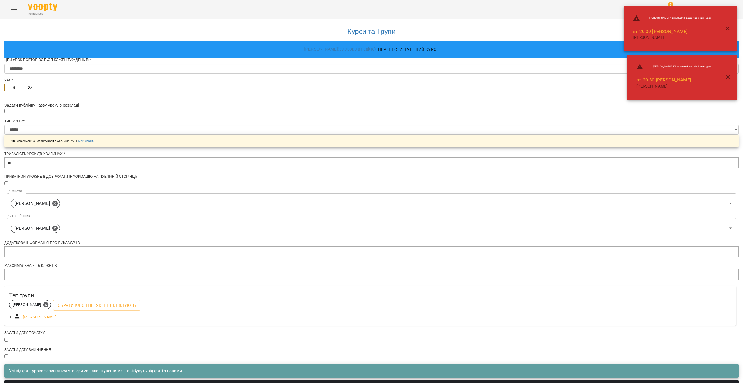
click at [33, 91] on input "*****" at bounding box center [18, 88] width 29 height 8
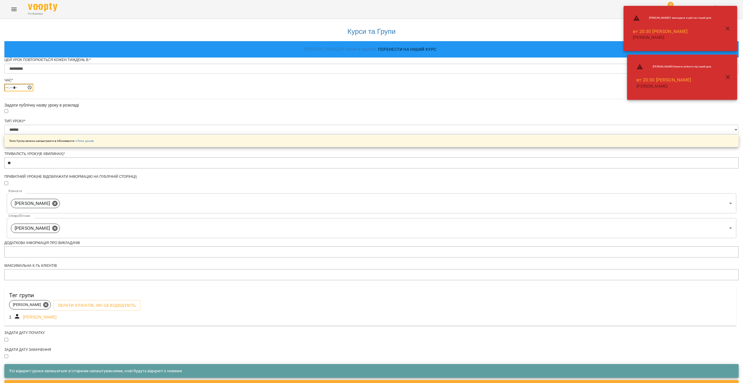
type input "*****"
click at [370, 249] on div "**********" at bounding box center [371, 215] width 735 height 392
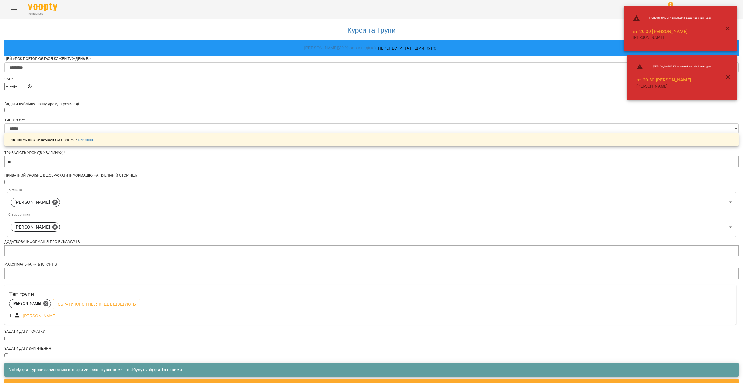
scroll to position [77, 0]
click at [364, 381] on span "Зберегти" at bounding box center [371, 384] width 725 height 7
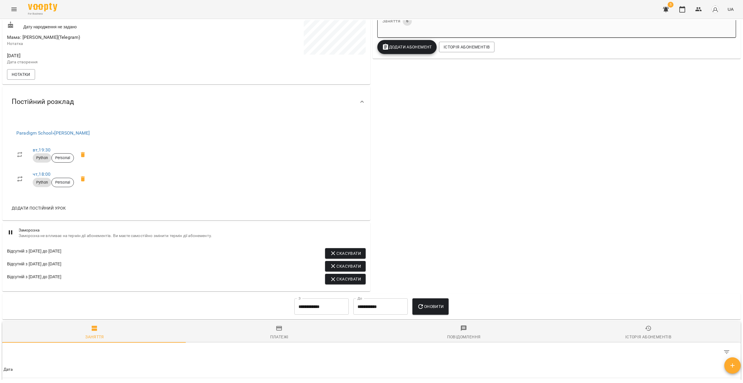
scroll to position [16, 0]
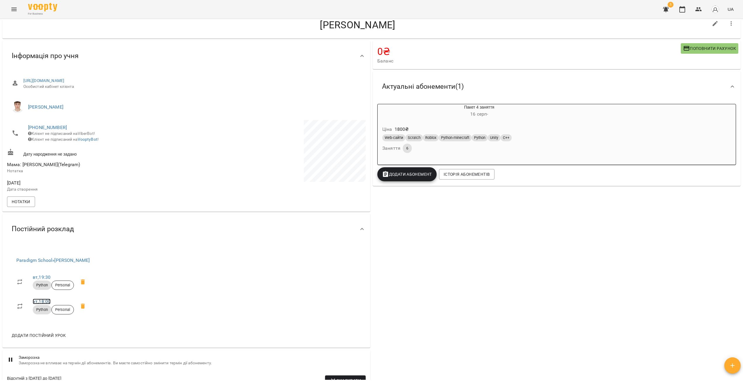
click at [46, 305] on link "чт , 18:00" at bounding box center [42, 302] width 18 height 6
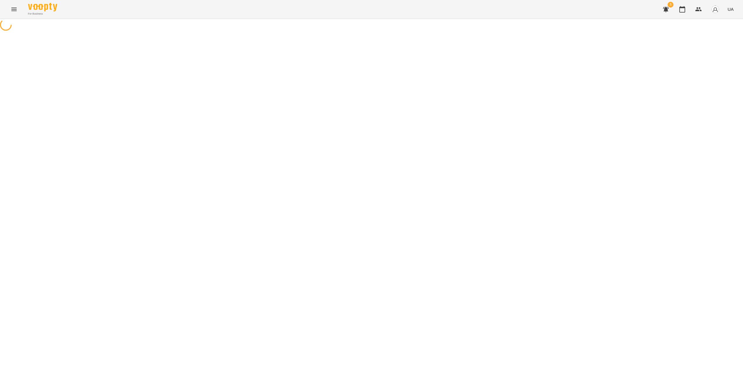
select select "*"
select select "******"
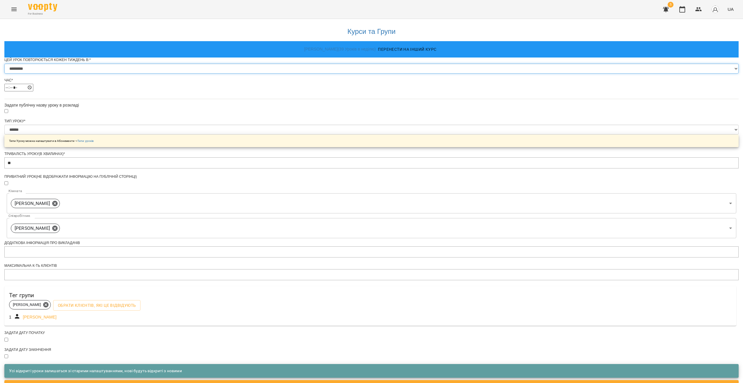
click at [318, 74] on select "********* ******** ****** ****** ******** ****** ******" at bounding box center [371, 69] width 735 height 10
click at [299, 74] on select "********* ******** ****** ****** ******** ****** ******" at bounding box center [371, 69] width 735 height 10
click at [33, 91] on input "*****" at bounding box center [18, 88] width 29 height 8
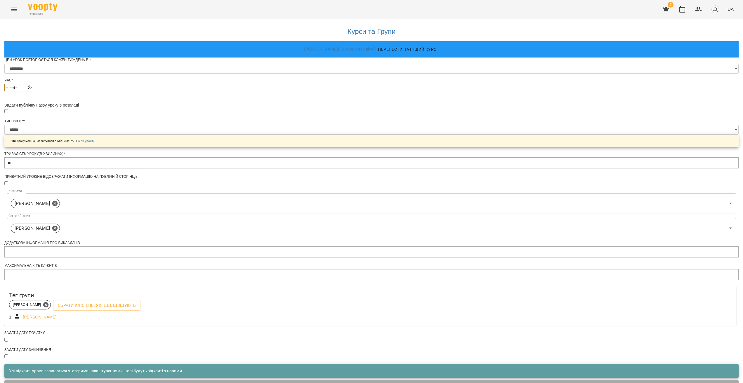
type input "*****"
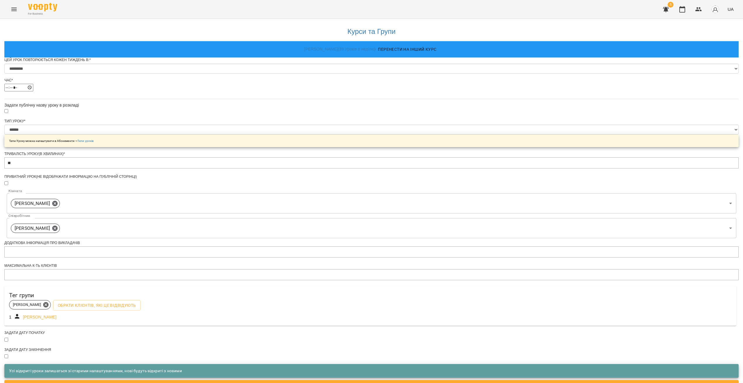
click at [370, 118] on div "**********" at bounding box center [371, 215] width 735 height 392
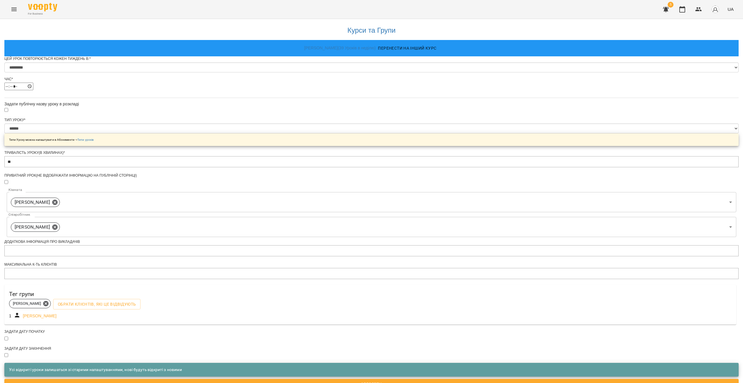
scroll to position [77, 0]
click at [340, 381] on span "Зберегти" at bounding box center [371, 384] width 725 height 7
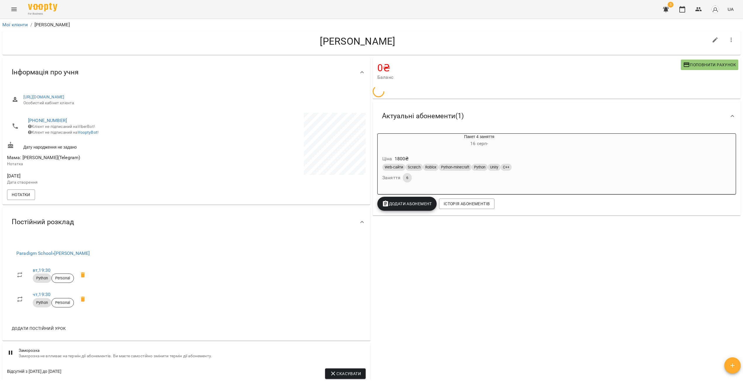
click at [13, 12] on icon "Menu" at bounding box center [14, 9] width 7 height 7
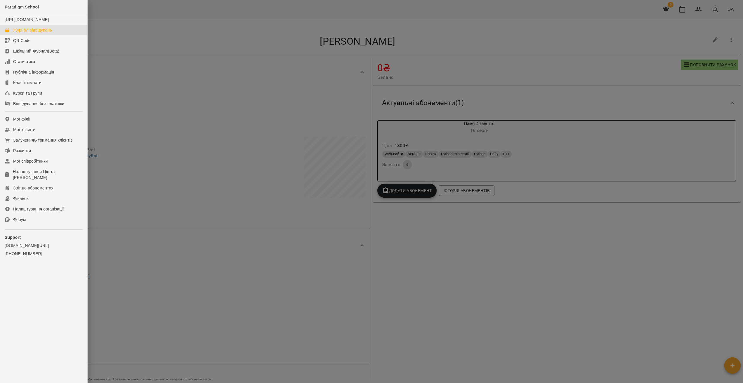
click at [29, 33] on div "Журнал відвідувань" at bounding box center [32, 30] width 39 height 6
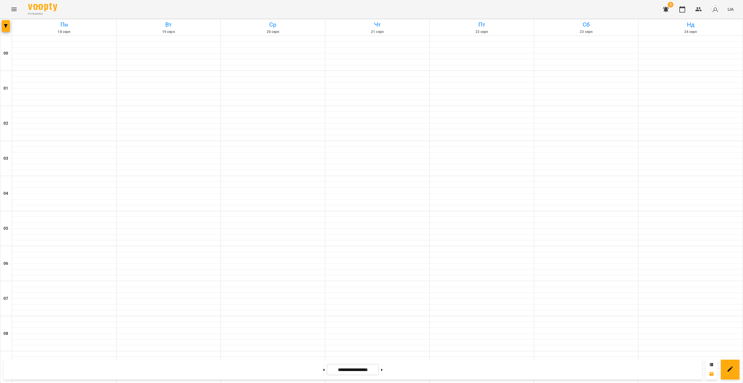
scroll to position [427, 0]
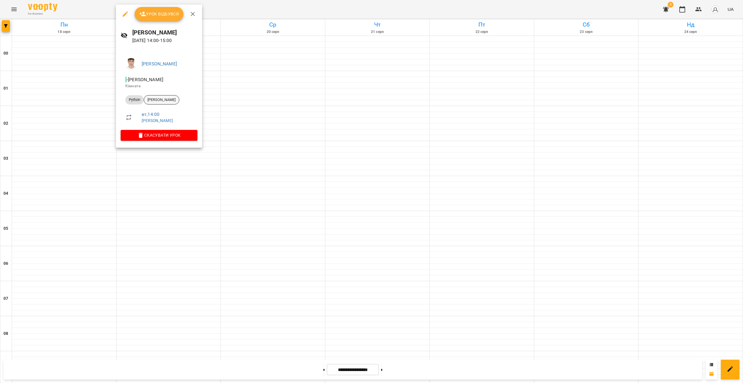
click at [163, 102] on span "[PERSON_NAME]" at bounding box center [161, 99] width 35 height 5
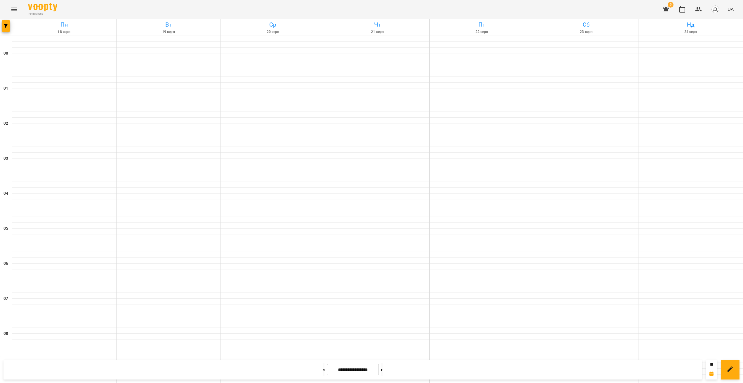
scroll to position [314, 0]
click at [6, 23] on button "button" at bounding box center [6, 26] width 8 height 12
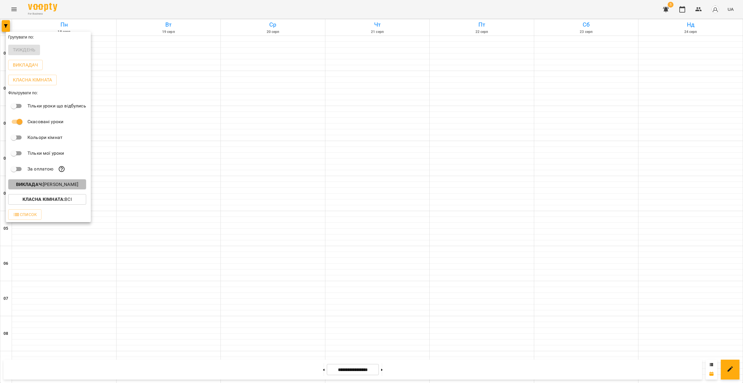
click at [60, 183] on p "Викладач : [PERSON_NAME]" at bounding box center [47, 184] width 62 height 7
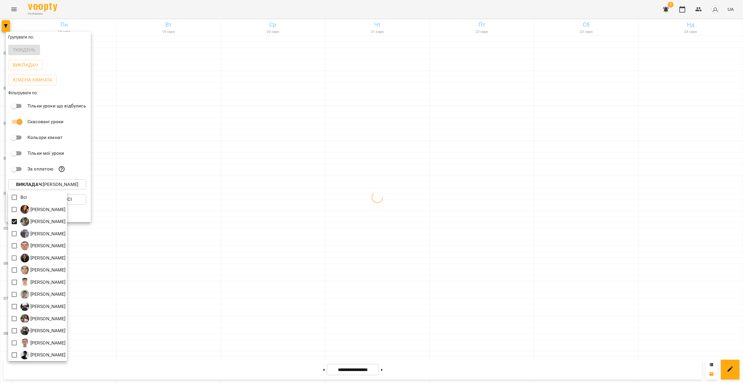
click at [337, 219] on div at bounding box center [371, 191] width 743 height 383
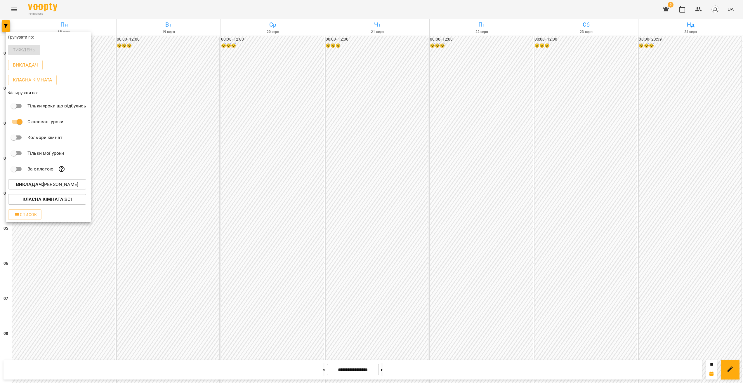
click at [307, 224] on div at bounding box center [371, 191] width 743 height 383
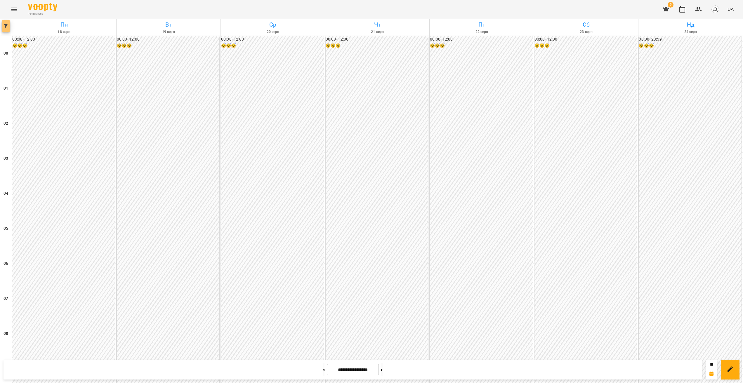
click at [6, 29] on button "button" at bounding box center [6, 26] width 8 height 12
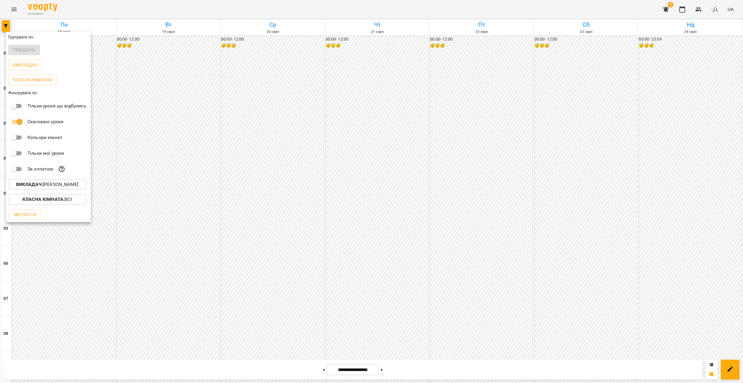
click at [49, 184] on p "Викладач : [PERSON_NAME]" at bounding box center [47, 184] width 62 height 7
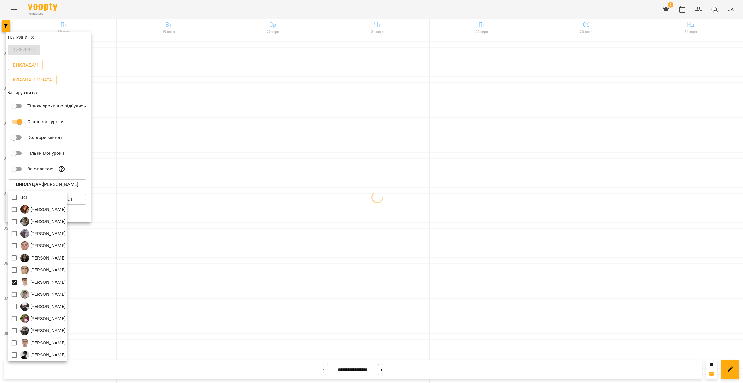
drag, startPoint x: 607, startPoint y: 220, endPoint x: 626, endPoint y: 232, distance: 22.6
click at [370, 220] on div at bounding box center [371, 191] width 743 height 383
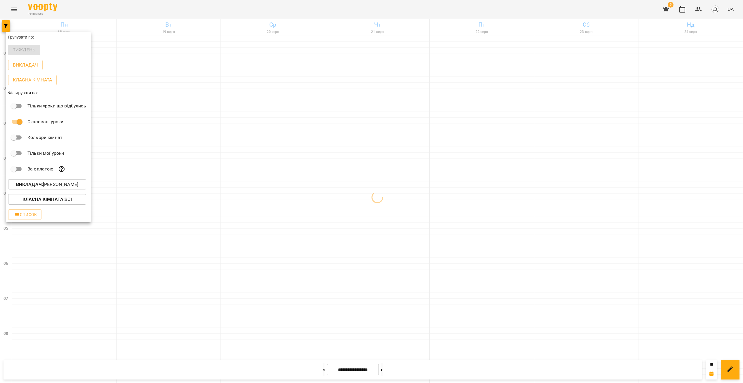
click at [370, 262] on div at bounding box center [371, 191] width 743 height 383
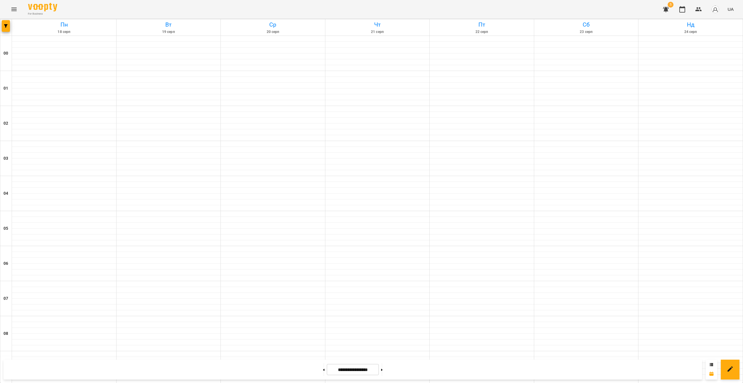
scroll to position [318, 0]
click at [14, 9] on icon "Menu" at bounding box center [14, 9] width 7 height 7
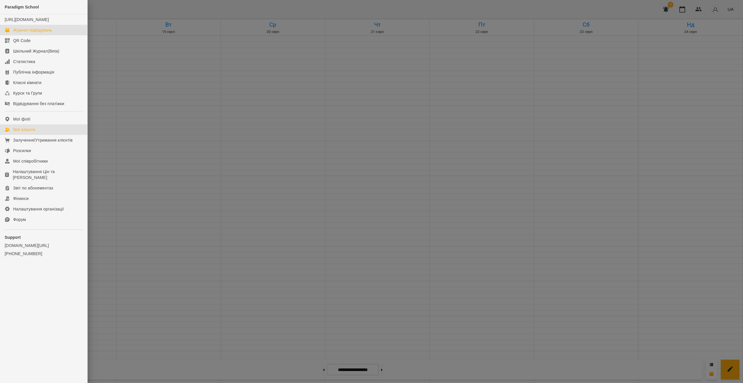
click at [38, 134] on link "Мої клієнти" at bounding box center [43, 129] width 87 height 11
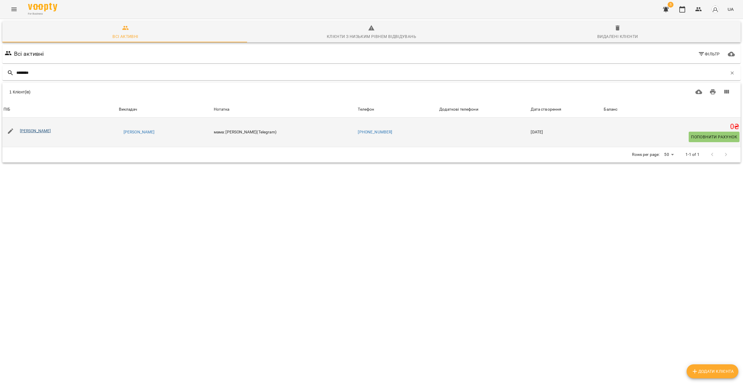
type input "********"
click at [37, 131] on link "[PERSON_NAME]" at bounding box center [35, 131] width 31 height 5
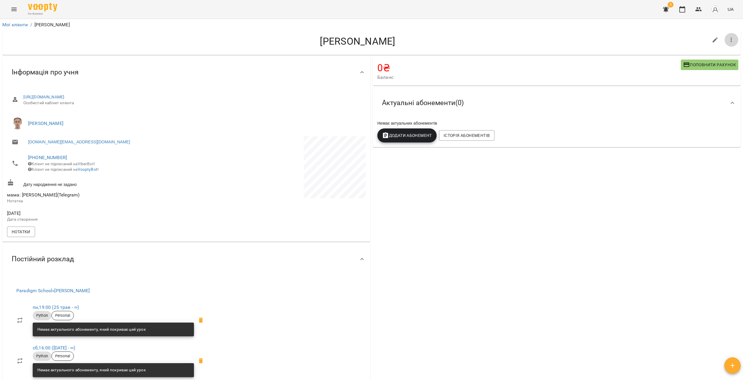
click at [370, 37] on icon "button" at bounding box center [731, 40] width 7 height 7
click at [370, 54] on li "Заморозка" at bounding box center [697, 52] width 84 height 11
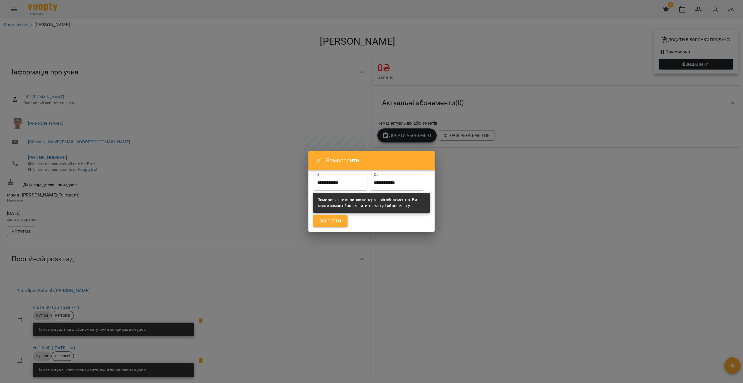
click at [370, 183] on input "**********" at bounding box center [397, 183] width 54 height 16
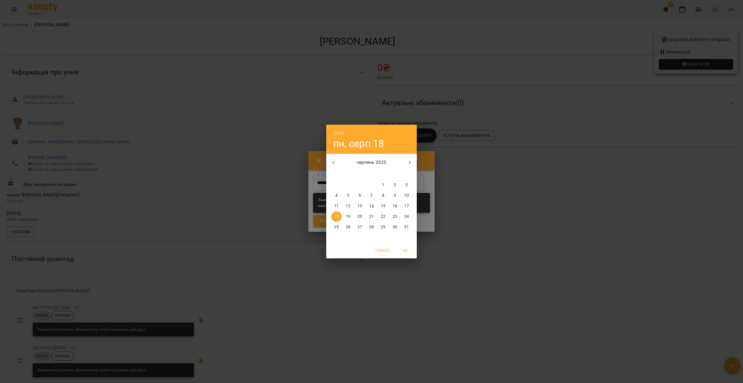
click at [370, 227] on p "31" at bounding box center [406, 227] width 5 height 6
type input "**********"
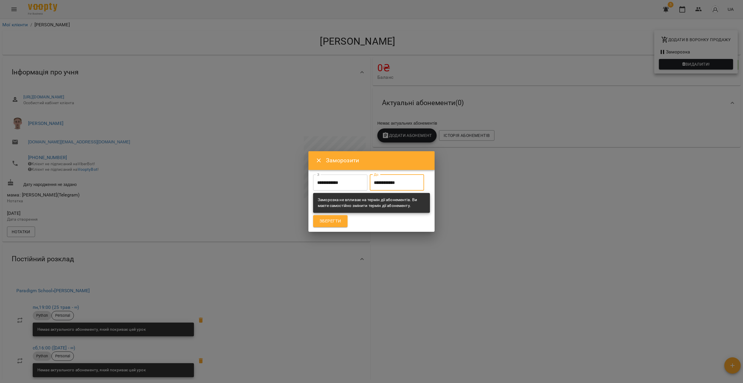
click at [337, 223] on span "Зберегти" at bounding box center [331, 222] width 22 height 8
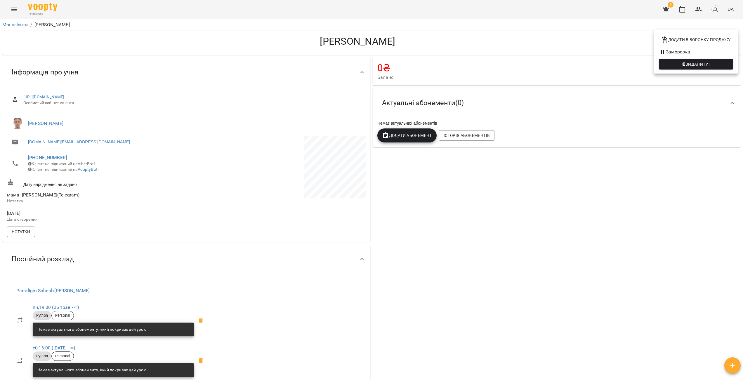
click at [11, 13] on div at bounding box center [371, 191] width 743 height 383
click at [14, 13] on div "Додати в воронку продажу Заморозка Видалити!" at bounding box center [371, 191] width 743 height 383
click at [13, 11] on icon "Menu" at bounding box center [14, 9] width 7 height 7
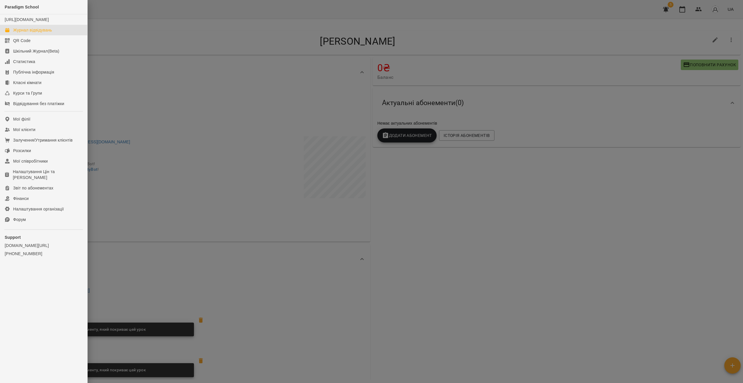
click at [27, 33] on div "Журнал відвідувань" at bounding box center [32, 30] width 39 height 6
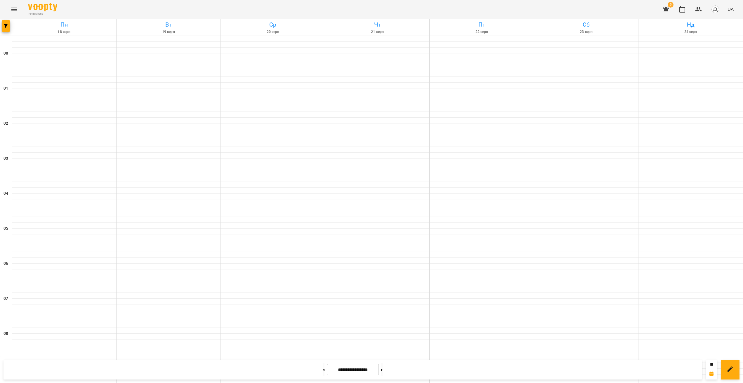
scroll to position [285, 0]
click at [17, 11] on icon "Menu" at bounding box center [14, 9] width 7 height 7
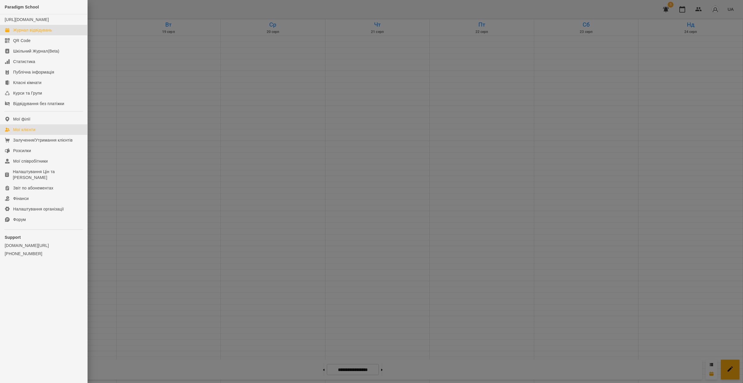
click at [26, 133] on div "Мої клієнти" at bounding box center [24, 130] width 22 height 6
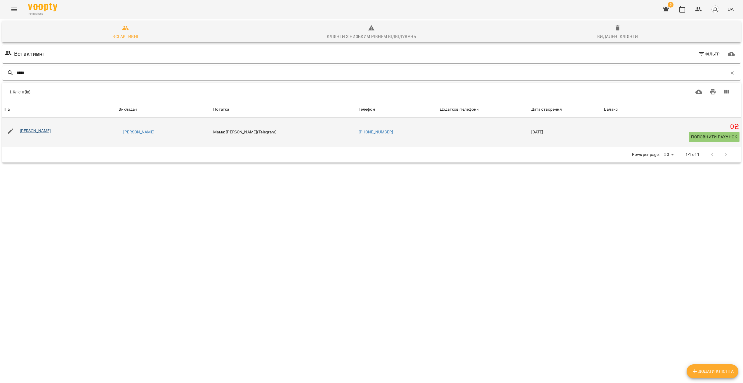
type input "*****"
click at [29, 132] on link "[PERSON_NAME]" at bounding box center [35, 131] width 31 height 5
